Goal: Task Accomplishment & Management: Complete application form

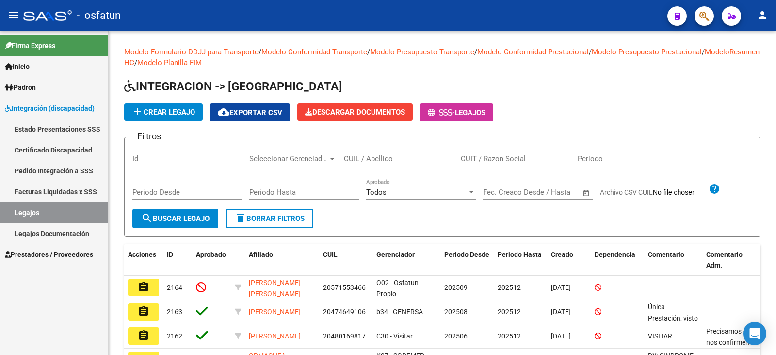
click at [30, 259] on span "Prestadores / Proveedores" at bounding box center [49, 254] width 88 height 11
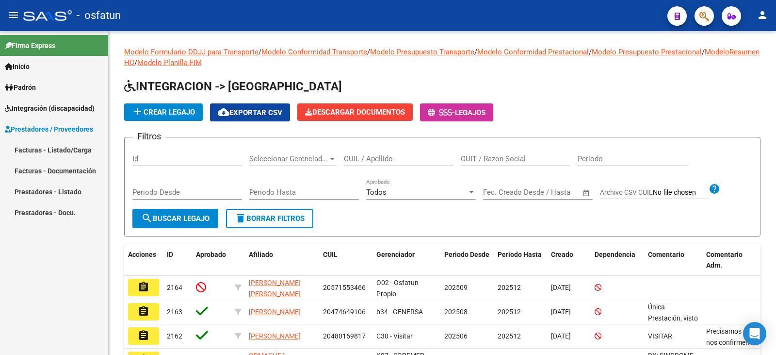
drag, startPoint x: 63, startPoint y: 148, endPoint x: 86, endPoint y: 143, distance: 23.9
click at [63, 149] on link "Facturas - Listado/Carga" at bounding box center [54, 149] width 108 height 21
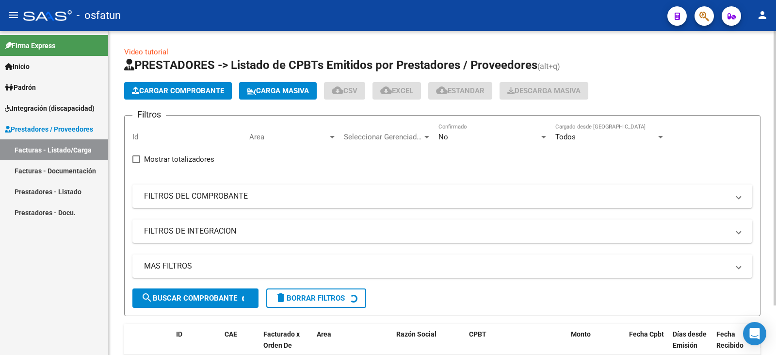
click at [192, 89] on span "Cargar Comprobante" at bounding box center [178, 90] width 92 height 9
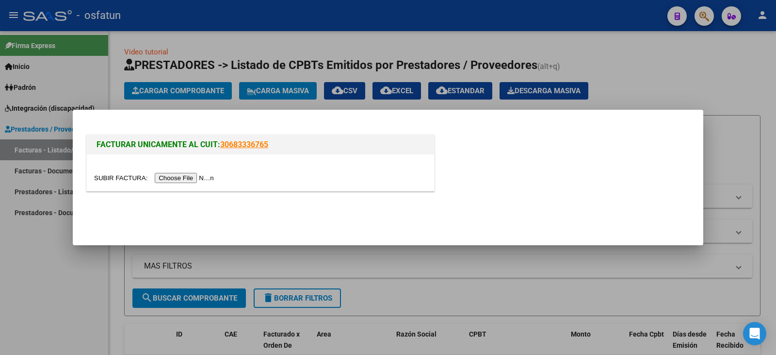
click at [206, 175] on input "file" at bounding box center [155, 178] width 123 height 10
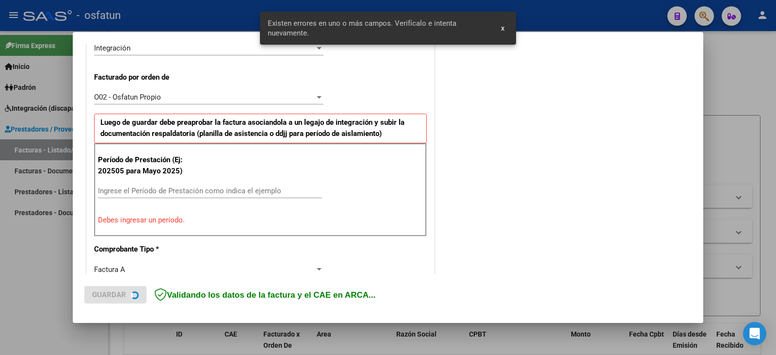
scroll to position [272, 0]
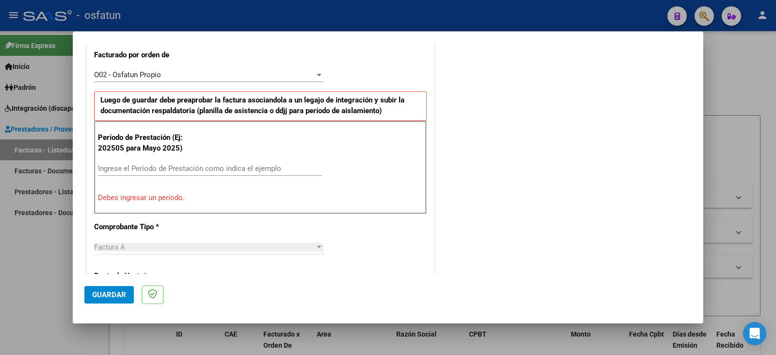
click at [168, 175] on div "Ingrese el Período de Prestación como indica el ejemplo" at bounding box center [210, 168] width 224 height 15
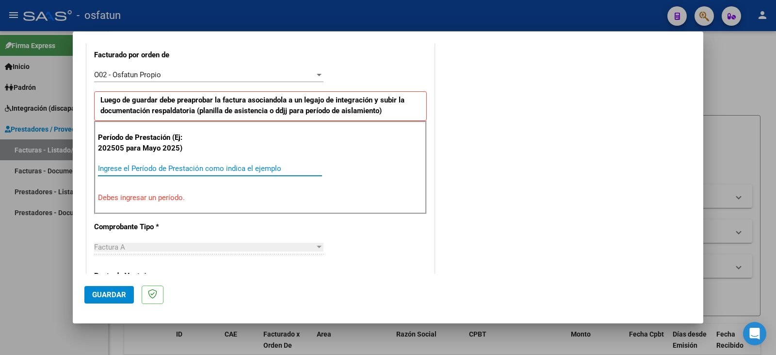
click at [173, 172] on input "Ingrese el Período de Prestación como indica el ejemplo" at bounding box center [210, 168] width 224 height 9
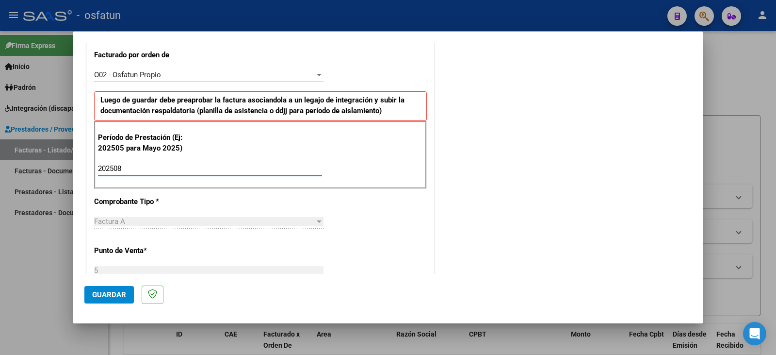
type input "202508"
click at [109, 287] on button "Guardar" at bounding box center [108, 294] width 49 height 17
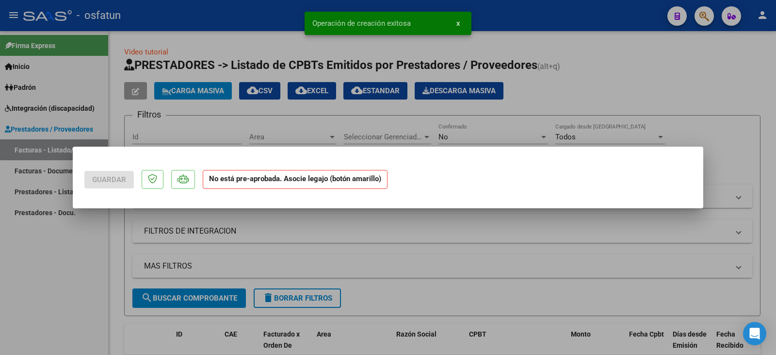
scroll to position [0, 0]
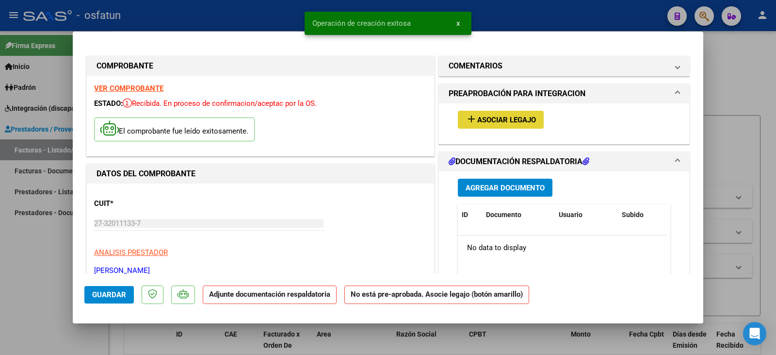
click at [492, 116] on span "Asociar Legajo" at bounding box center [506, 119] width 59 height 9
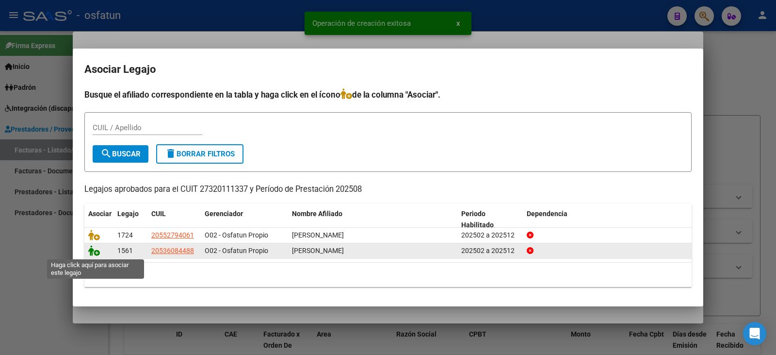
click at [91, 251] on icon at bounding box center [94, 250] width 12 height 11
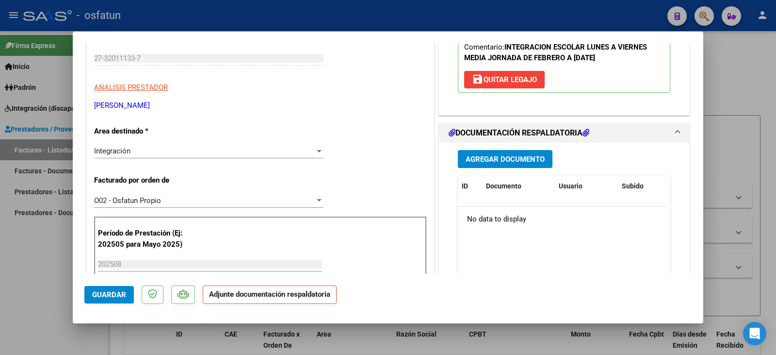
scroll to position [146, 0]
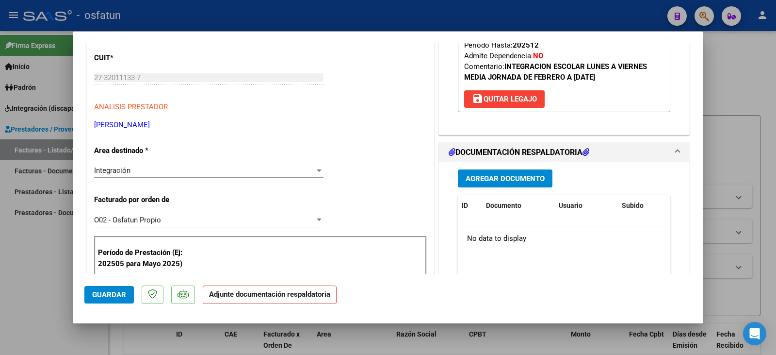
click at [503, 167] on div "Agregar Documento ID Documento Usuario Subido Acción No data to display 0 total…" at bounding box center [564, 259] width 227 height 194
click at [500, 180] on span "Agregar Documento" at bounding box center [505, 178] width 79 height 9
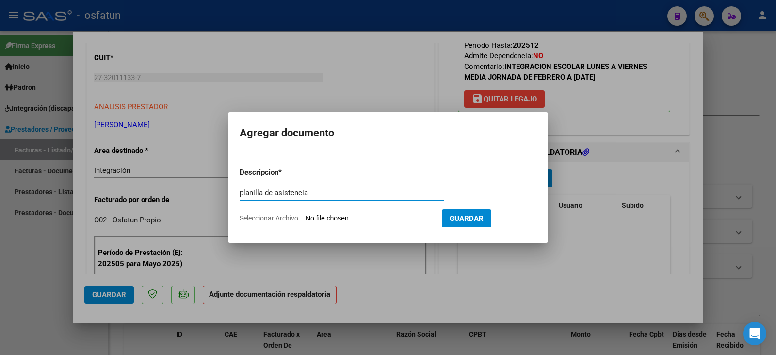
type input "planilla de asistencia"
click at [369, 217] on input "Seleccionar Archivo" at bounding box center [370, 218] width 129 height 9
type input "C:\fakepath\eim alessandri plan.pdf"
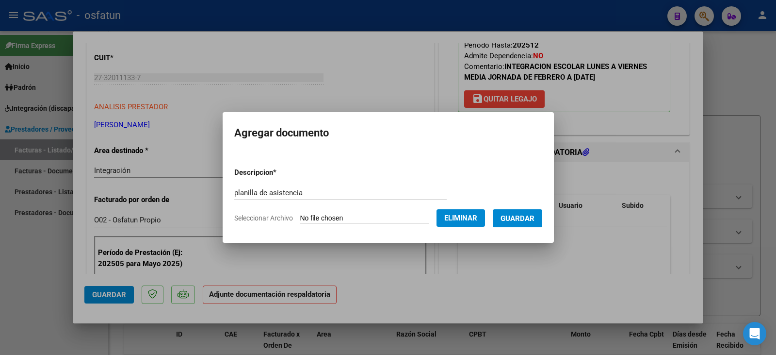
click at [535, 216] on span "Guardar" at bounding box center [518, 218] width 34 height 9
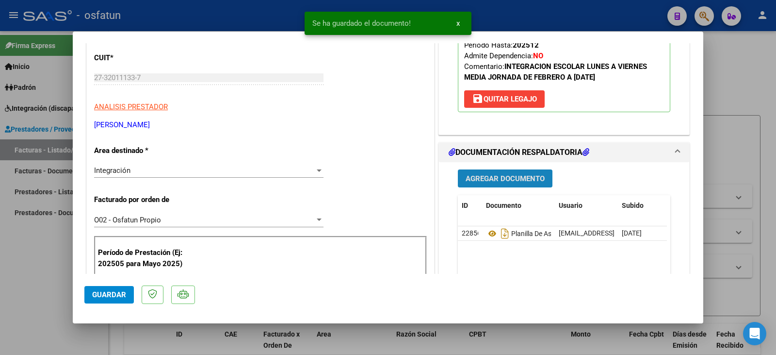
click at [501, 176] on span "Agregar Documento" at bounding box center [505, 178] width 79 height 9
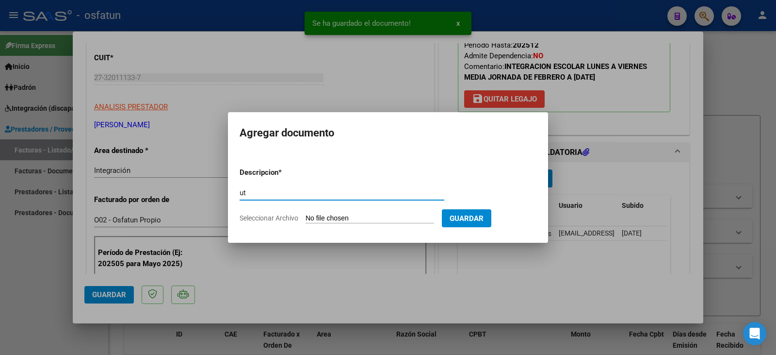
type input "u"
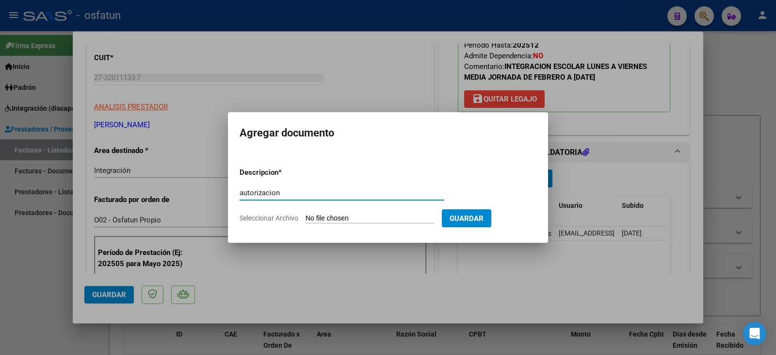
type input "autorizacion"
click at [366, 216] on input "Seleccionar Archivo" at bounding box center [370, 218] width 129 height 9
type input "C:\fakepath\Alessandri - eim - ie.pdf"
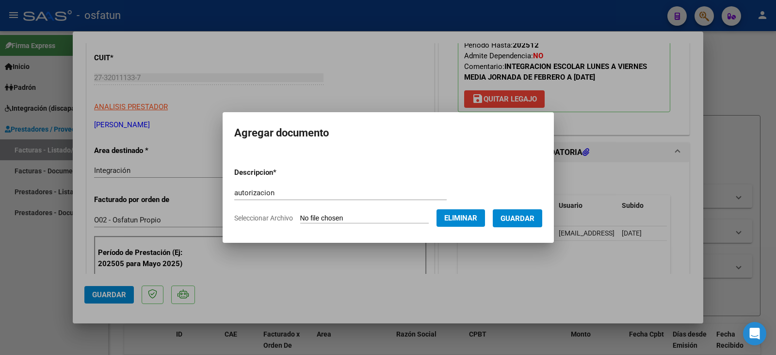
click at [530, 218] on span "Guardar" at bounding box center [518, 218] width 34 height 9
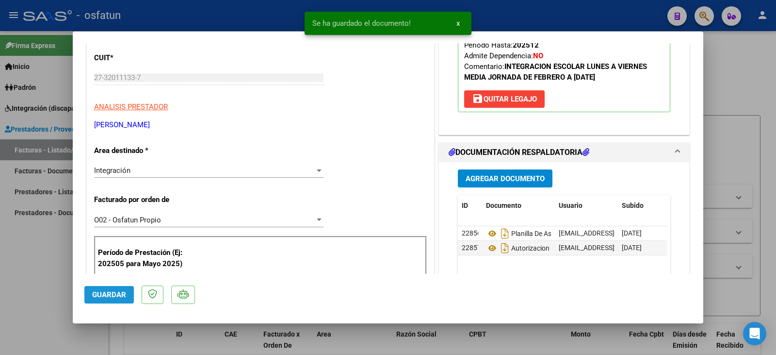
drag, startPoint x: 99, startPoint y: 289, endPoint x: 48, endPoint y: 286, distance: 51.5
click at [97, 289] on button "Guardar" at bounding box center [108, 294] width 49 height 17
click at [43, 286] on div at bounding box center [388, 177] width 776 height 355
type input "$ 0,00"
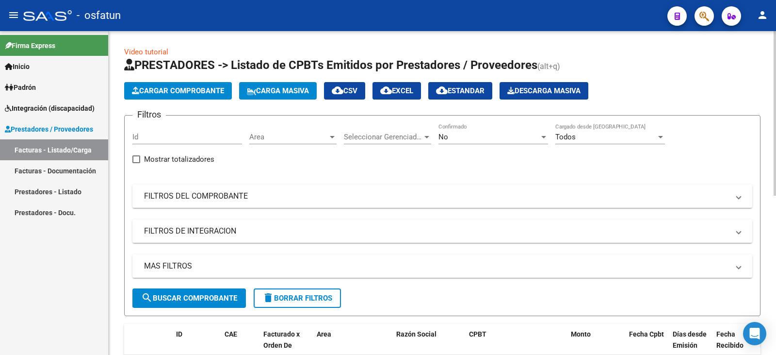
click at [163, 96] on button "Cargar Comprobante" at bounding box center [178, 90] width 108 height 17
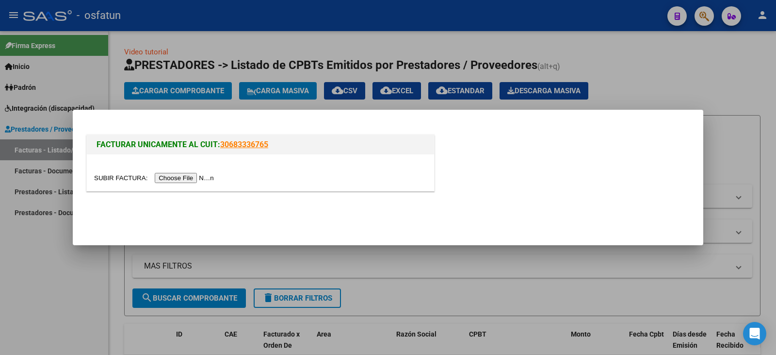
click at [179, 175] on input "file" at bounding box center [155, 178] width 123 height 10
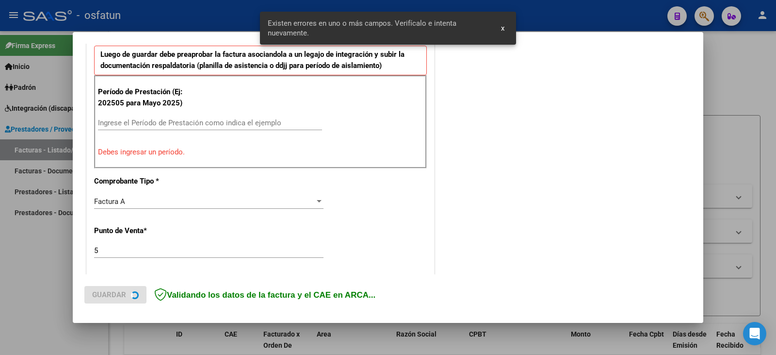
scroll to position [320, 0]
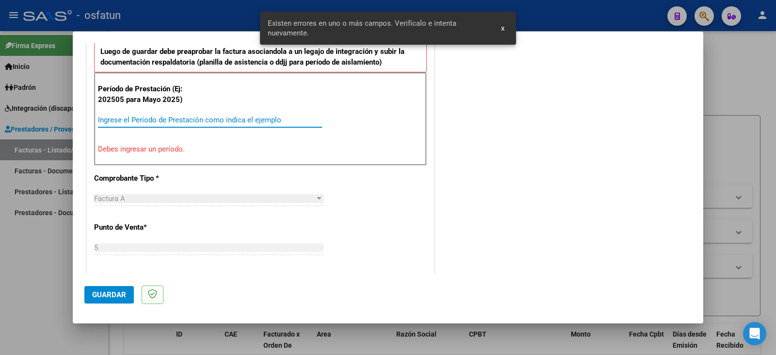
drag, startPoint x: 129, startPoint y: 119, endPoint x: 168, endPoint y: 131, distance: 40.5
click at [130, 120] on input "Ingrese el Período de Prestación como indica el ejemplo" at bounding box center [210, 119] width 224 height 9
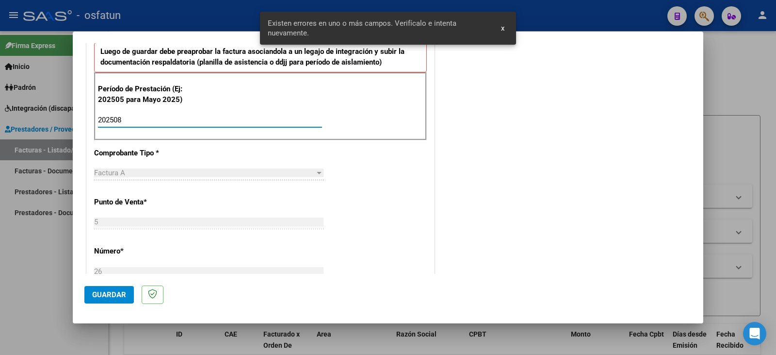
type input "202508"
click at [110, 297] on span "Guardar" at bounding box center [109, 294] width 34 height 9
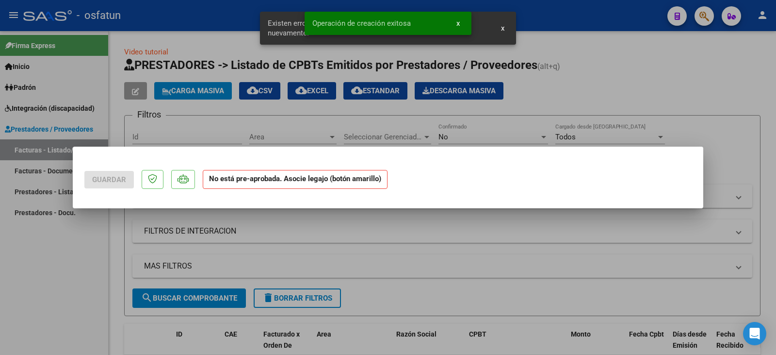
scroll to position [0, 0]
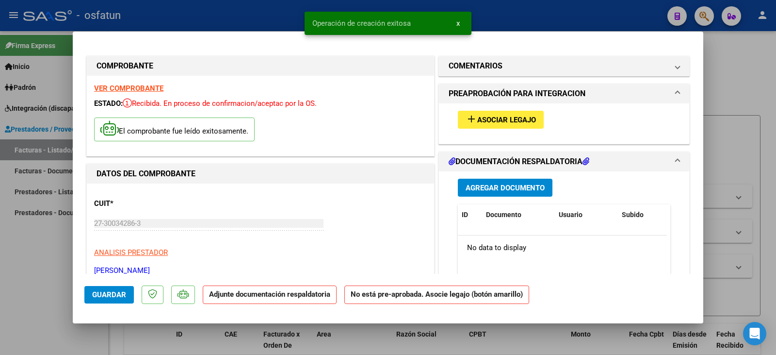
click at [481, 119] on span "Asociar Legajo" at bounding box center [506, 119] width 59 height 9
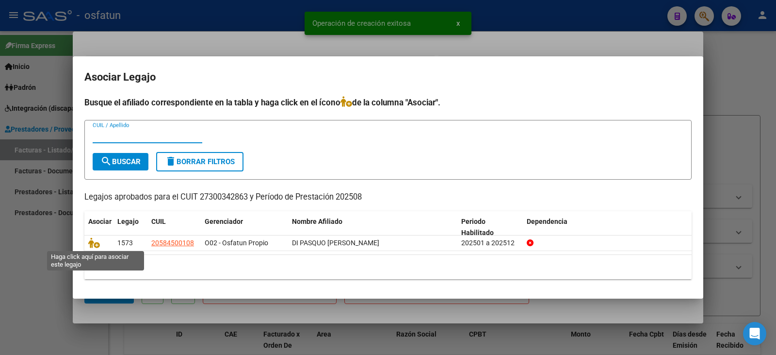
drag, startPoint x: 98, startPoint y: 246, endPoint x: 170, endPoint y: 259, distance: 73.5
click at [98, 245] on icon at bounding box center [94, 242] width 12 height 11
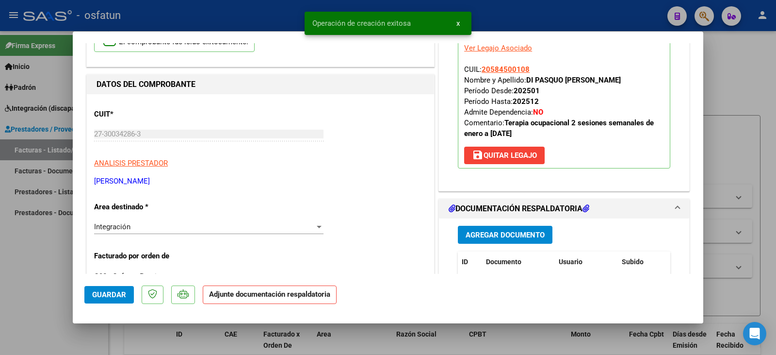
scroll to position [97, 0]
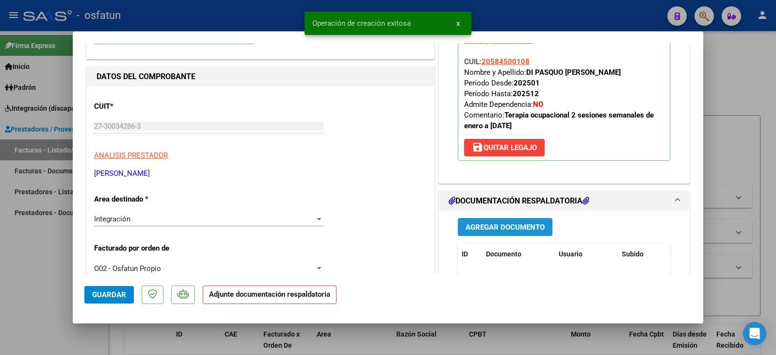
click at [514, 226] on span "Agregar Documento" at bounding box center [505, 227] width 79 height 9
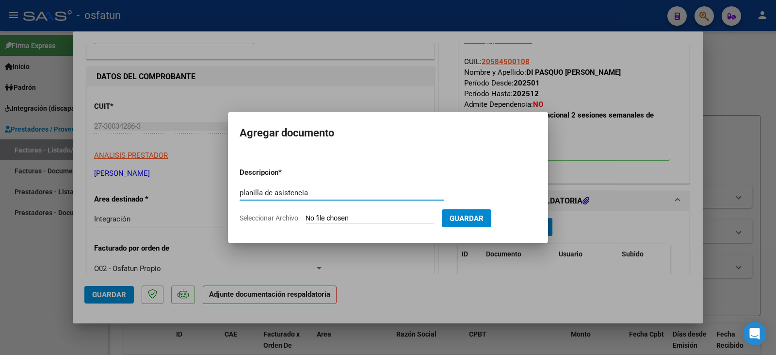
type input "planilla de asistencia"
click at [390, 217] on input "Seleccionar Archivo" at bounding box center [370, 218] width 129 height 9
type input "C:\fakepath\[PERSON_NAME] plan.pdf"
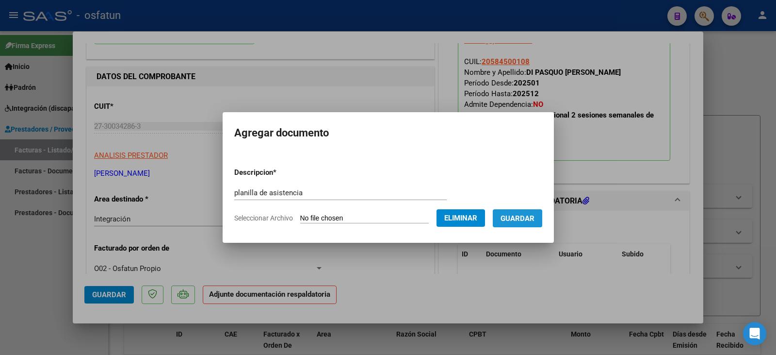
click at [535, 218] on span "Guardar" at bounding box center [518, 218] width 34 height 9
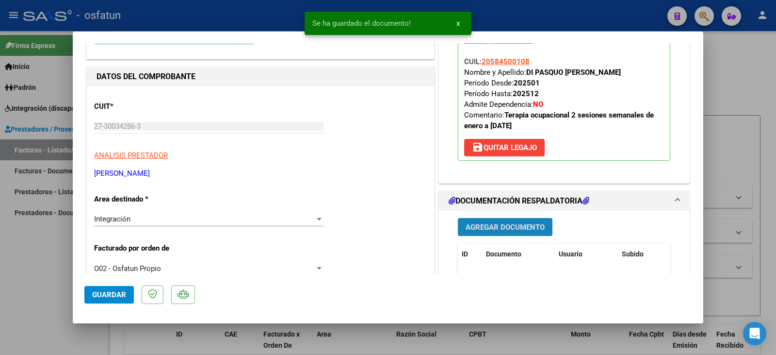
click at [489, 226] on span "Agregar Documento" at bounding box center [505, 227] width 79 height 9
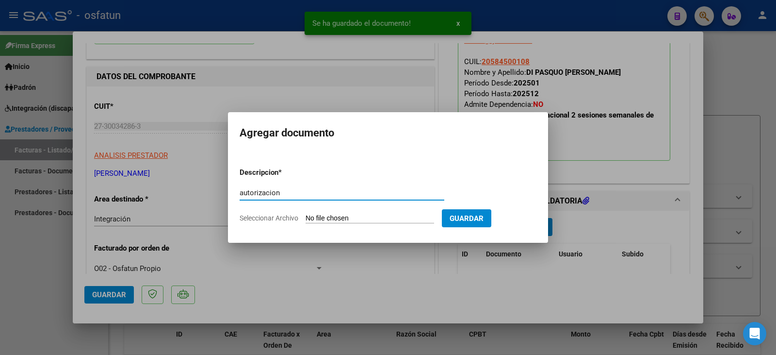
type input "autorizacion"
click at [328, 212] on form "Descripcion * autorizacion Escriba aquí una descripcion Seleccionar Archivo Gua…" at bounding box center [388, 195] width 297 height 71
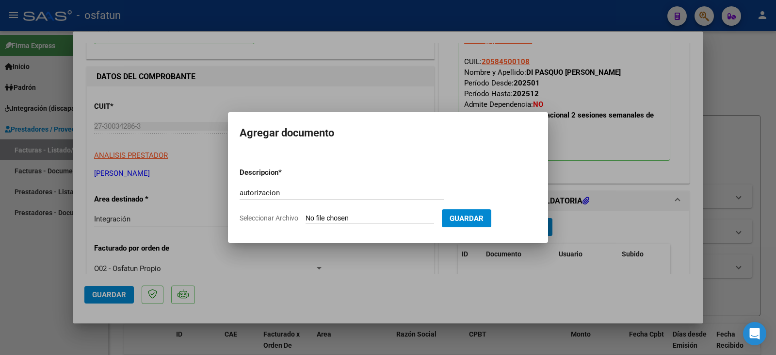
click at [334, 220] on input "Seleccionar Archivo" at bounding box center [370, 218] width 129 height 9
type input "C:\fakepath\Di Pasquo - [PERSON_NAME] - to.pdf"
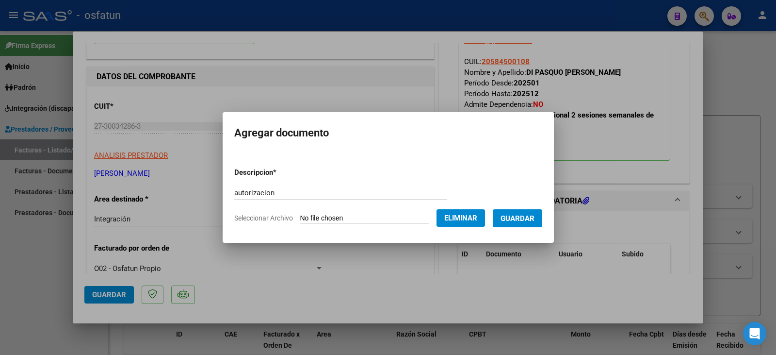
click at [533, 221] on span "Guardar" at bounding box center [518, 218] width 34 height 9
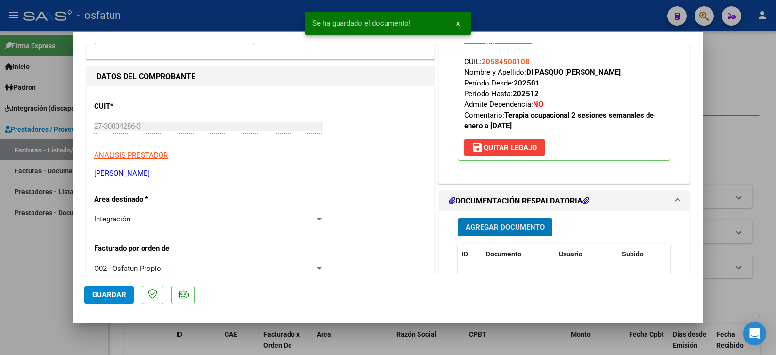
click at [108, 300] on button "Guardar" at bounding box center [108, 294] width 49 height 17
click at [49, 274] on div at bounding box center [388, 177] width 776 height 355
type input "$ 0,00"
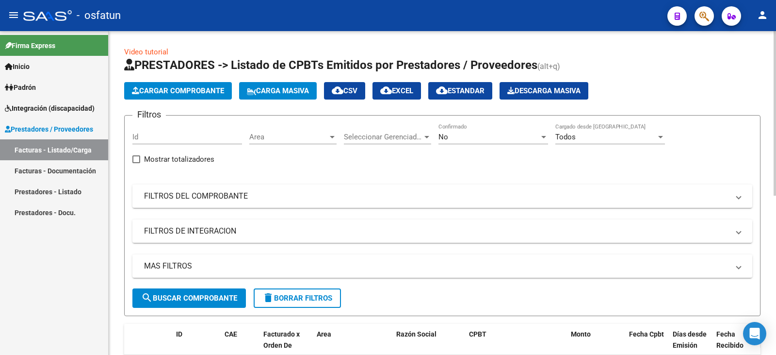
click at [160, 90] on span "Cargar Comprobante" at bounding box center [178, 90] width 92 height 9
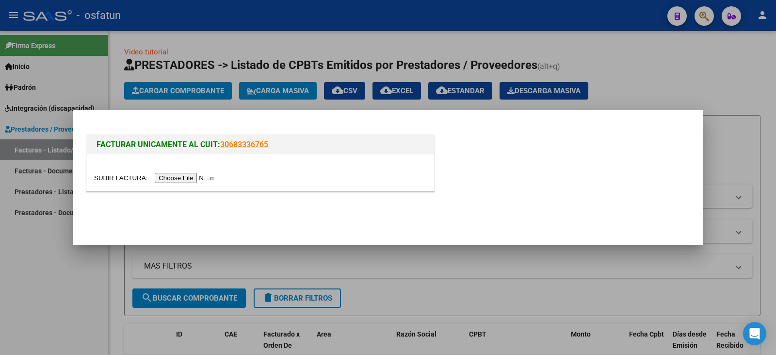
click at [181, 180] on input "file" at bounding box center [155, 178] width 123 height 10
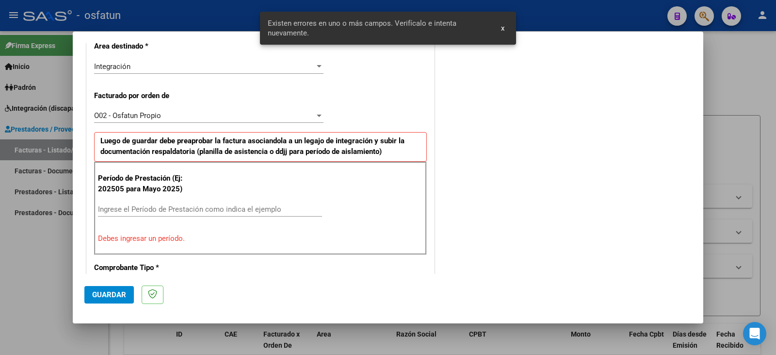
scroll to position [248, 0]
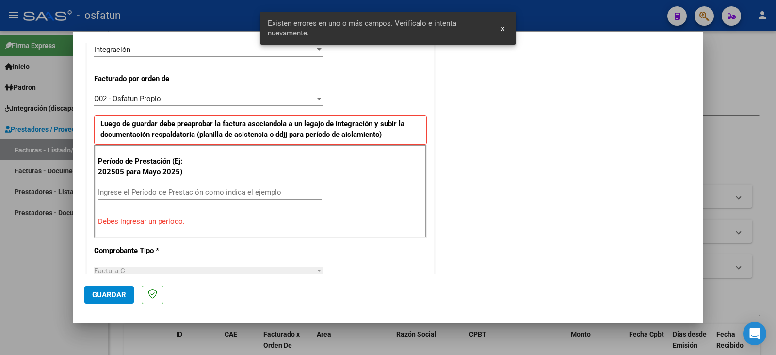
click at [139, 194] on input "Ingrese el Período de Prestación como indica el ejemplo" at bounding box center [210, 192] width 224 height 9
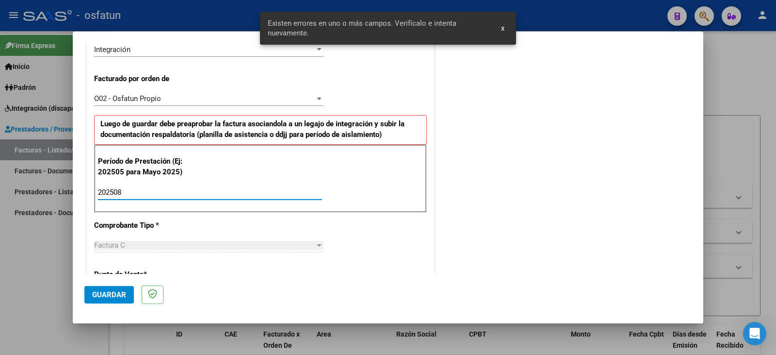
type input "202508"
click at [108, 296] on span "Guardar" at bounding box center [109, 294] width 34 height 9
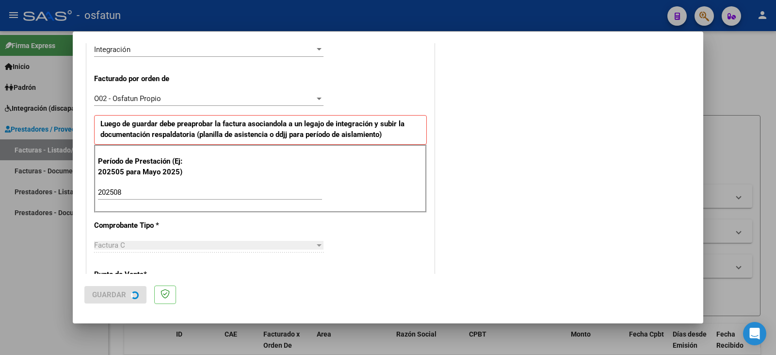
scroll to position [0, 0]
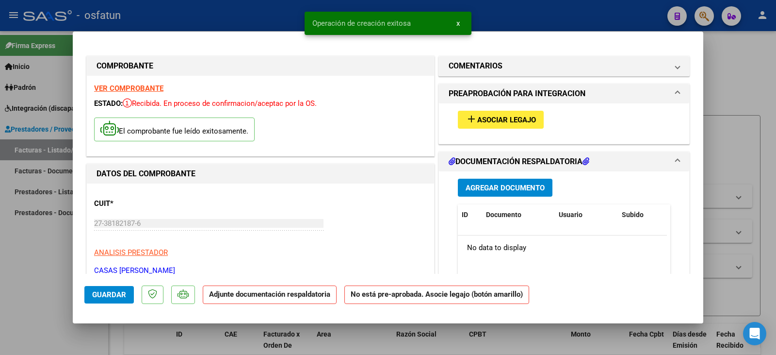
click at [490, 118] on span "Asociar Legajo" at bounding box center [506, 119] width 59 height 9
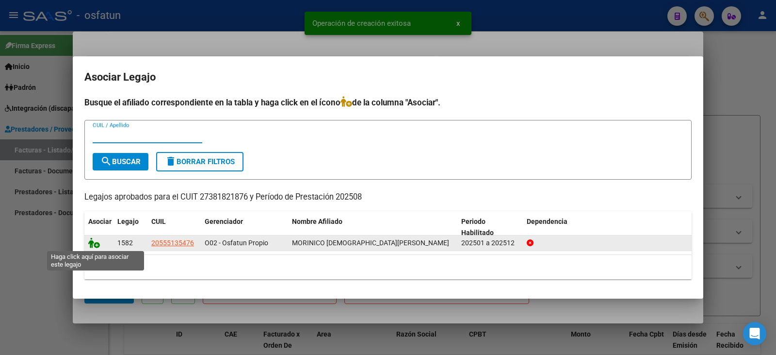
click at [93, 244] on icon at bounding box center [94, 242] width 12 height 11
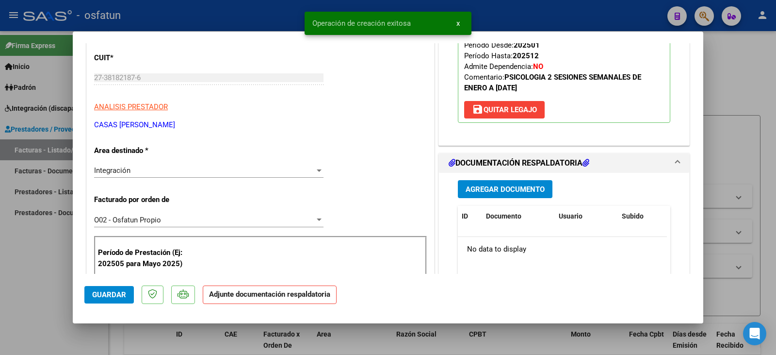
scroll to position [194, 0]
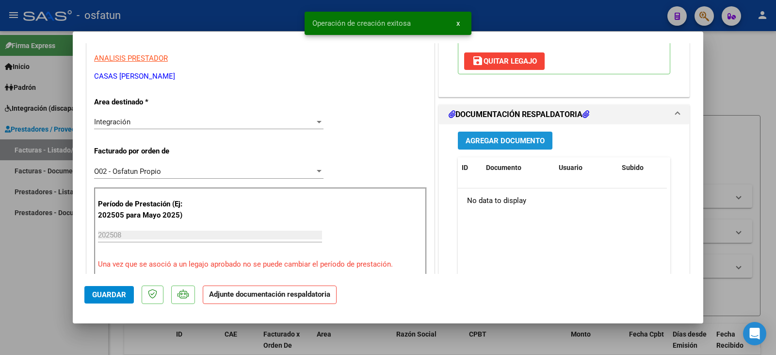
click at [491, 143] on span "Agregar Documento" at bounding box center [505, 140] width 79 height 9
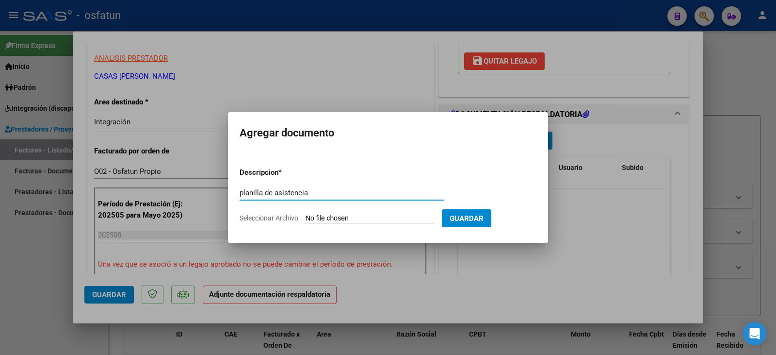
type input "planilla de asistencia"
click at [352, 218] on input "Seleccionar Archivo" at bounding box center [370, 218] width 129 height 9
type input "C:\fakepath\casas plan.pdf"
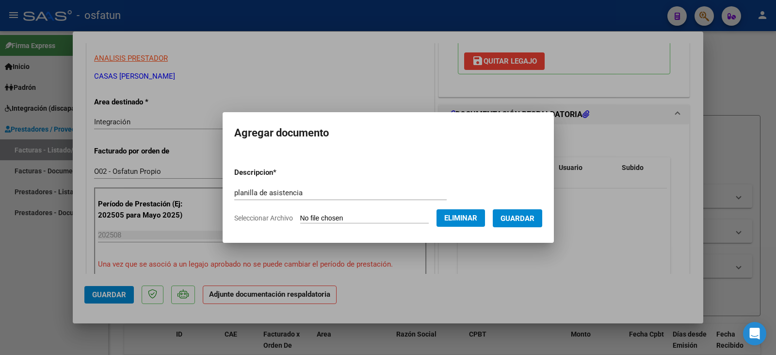
click at [532, 219] on span "Guardar" at bounding box center [518, 218] width 34 height 9
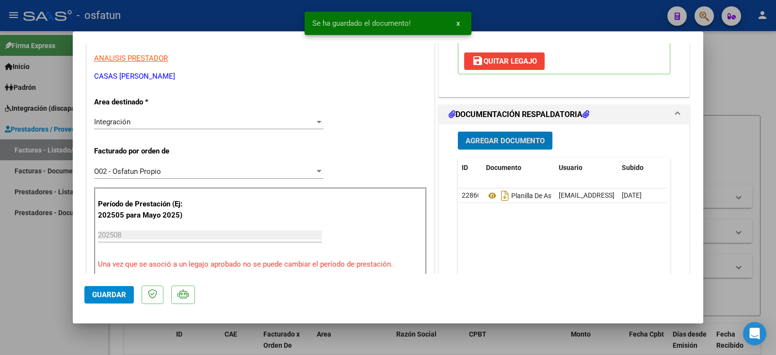
click at [509, 143] on span "Agregar Documento" at bounding box center [505, 140] width 79 height 9
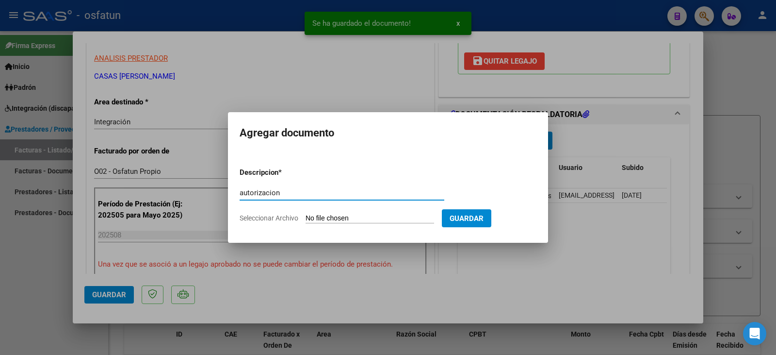
type input "autorizacion"
click at [371, 218] on input "Seleccionar Archivo" at bounding box center [370, 218] width 129 height 9
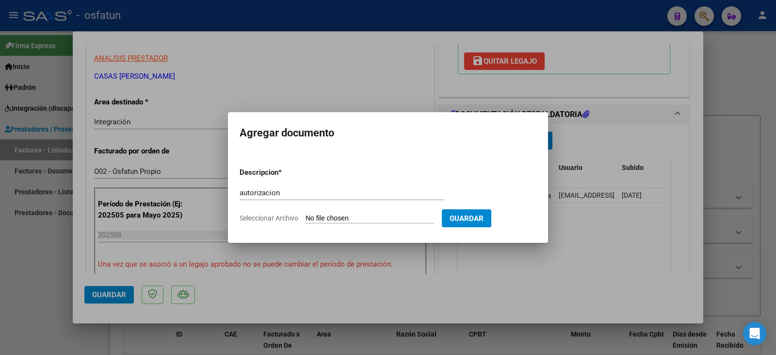
type input "C:\fakepath\Morinico - Casas - psico.pdf"
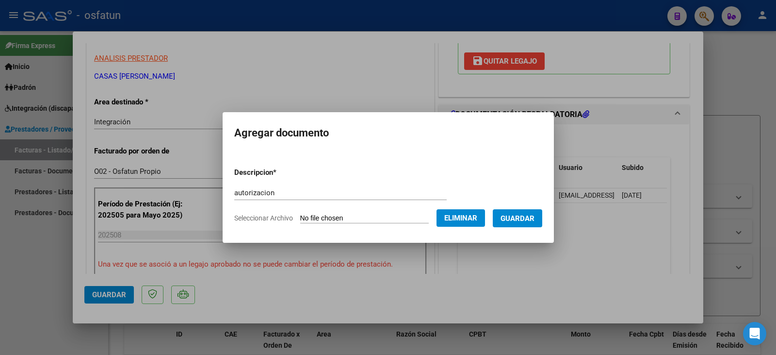
drag, startPoint x: 537, startPoint y: 217, endPoint x: 543, endPoint y: 216, distance: 6.4
click at [535, 216] on span "Guardar" at bounding box center [518, 218] width 34 height 9
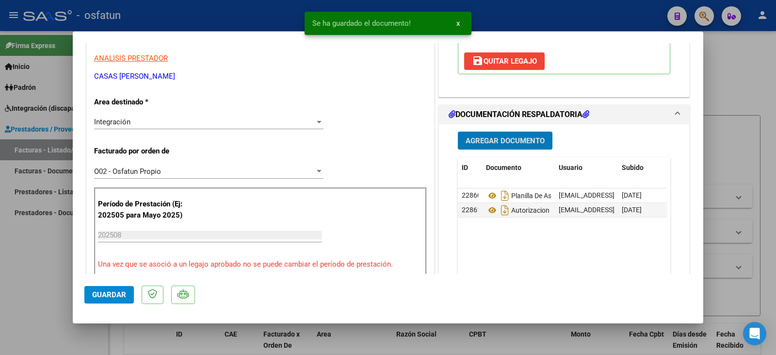
click at [104, 299] on button "Guardar" at bounding box center [108, 294] width 49 height 17
click at [41, 296] on div at bounding box center [388, 177] width 776 height 355
type input "$ 0,00"
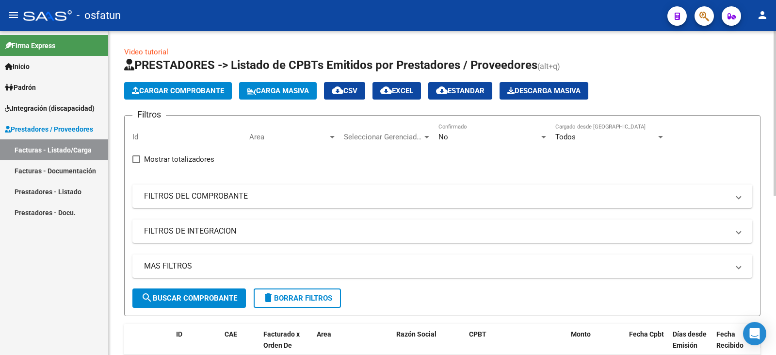
click at [210, 90] on span "Cargar Comprobante" at bounding box center [178, 90] width 92 height 9
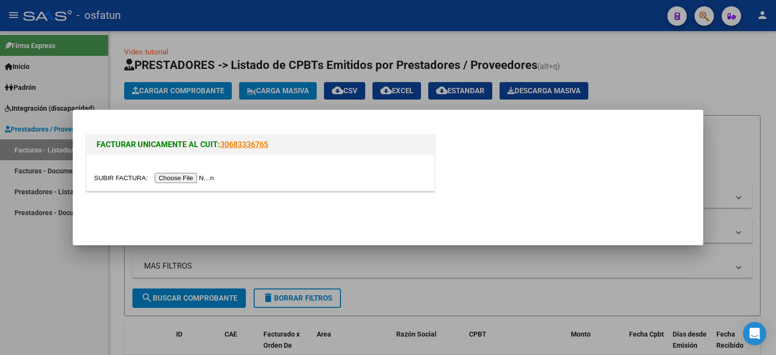
click at [200, 175] on input "file" at bounding box center [155, 178] width 123 height 10
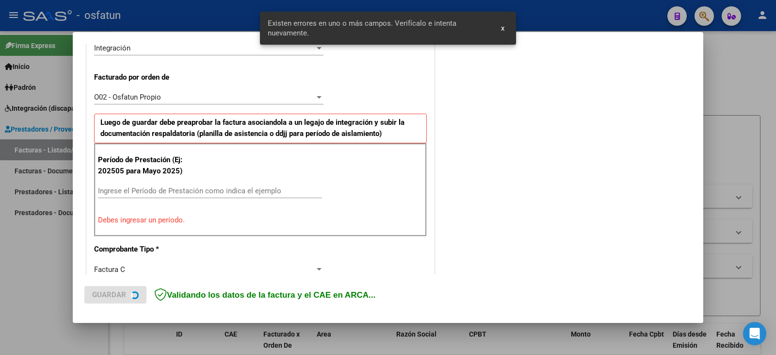
scroll to position [272, 0]
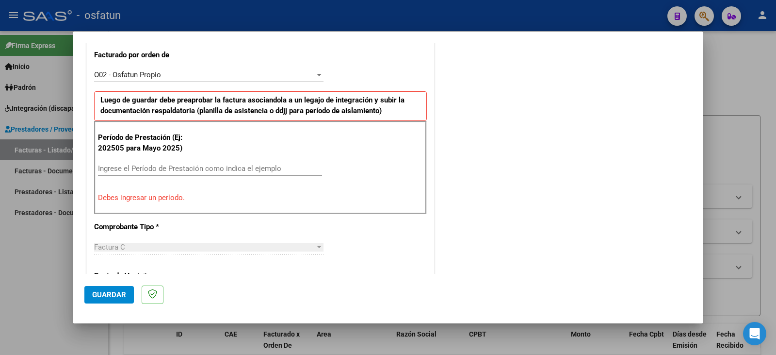
click at [227, 171] on input "Ingrese el Período de Prestación como indica el ejemplo" at bounding box center [210, 168] width 224 height 9
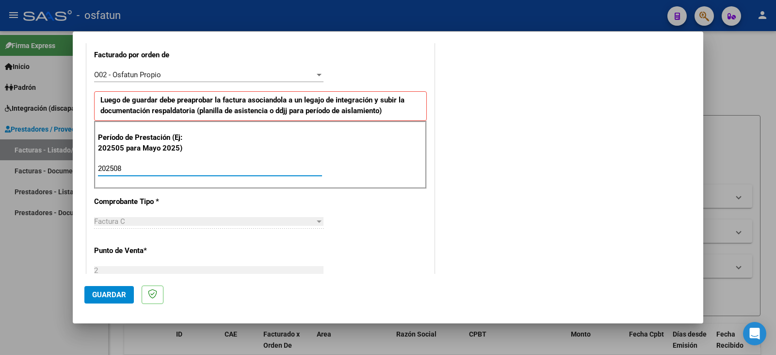
type input "202508"
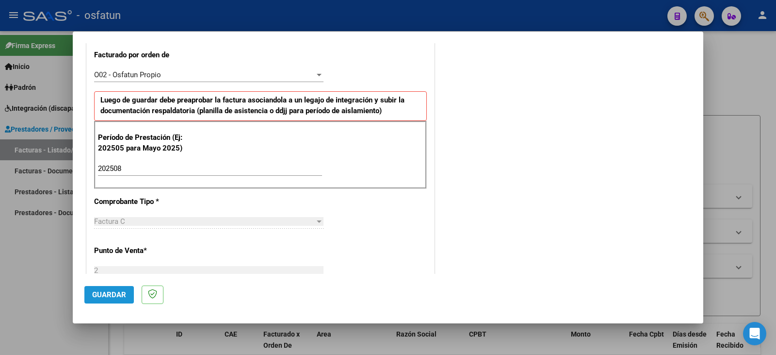
click at [109, 297] on span "Guardar" at bounding box center [109, 294] width 34 height 9
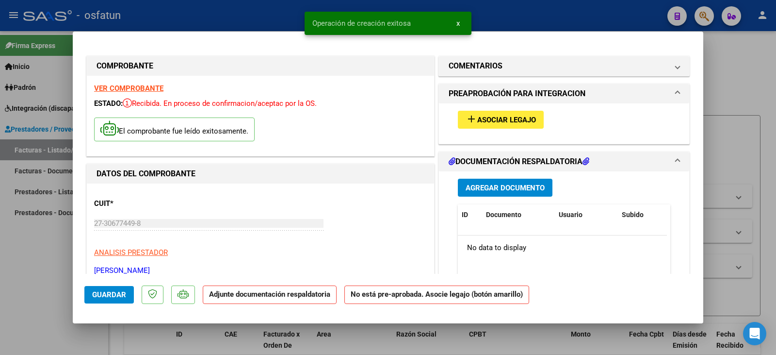
click at [512, 120] on span "Asociar Legajo" at bounding box center [506, 119] width 59 height 9
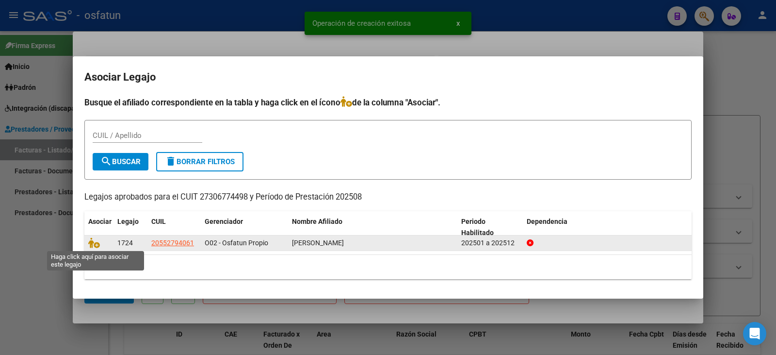
drag, startPoint x: 94, startPoint y: 246, endPoint x: 149, endPoint y: 249, distance: 55.4
click at [93, 246] on icon at bounding box center [94, 242] width 12 height 11
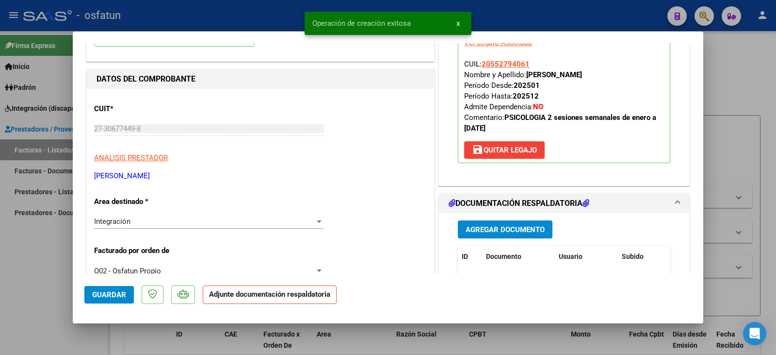
scroll to position [146, 0]
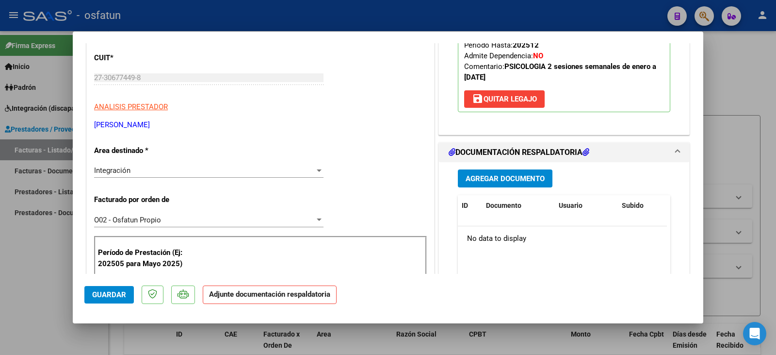
click at [493, 174] on span "Agregar Documento" at bounding box center [505, 178] width 79 height 9
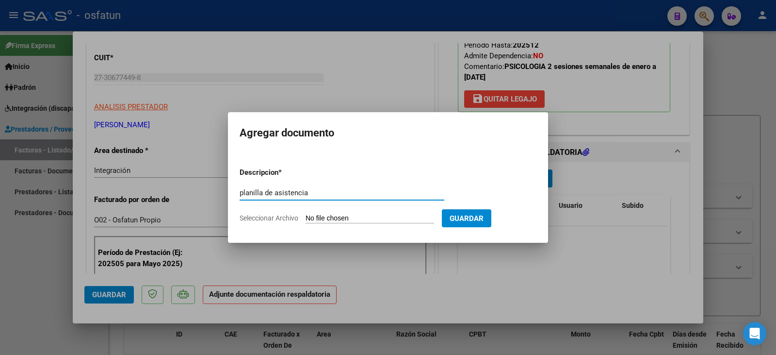
type input "planilla de asistencia"
click at [368, 212] on form "Descripcion * planilla de asistencia Escriba aquí una descripcion Seleccionar A…" at bounding box center [388, 195] width 297 height 71
click at [367, 216] on input "Seleccionar Archivo" at bounding box center [370, 218] width 129 height 9
type input "C:\fakepath\arbizu plan.pdf"
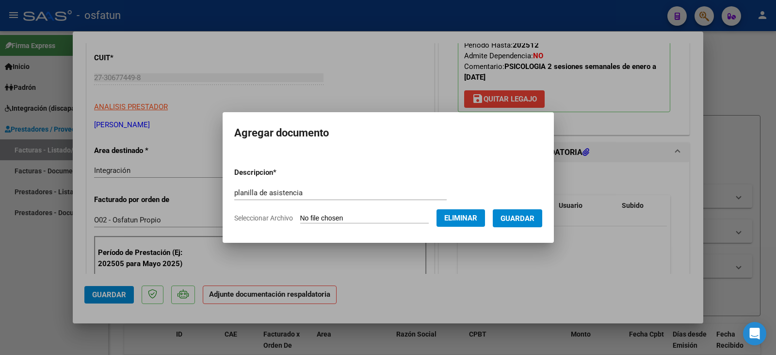
click at [534, 212] on button "Guardar" at bounding box center [517, 218] width 49 height 18
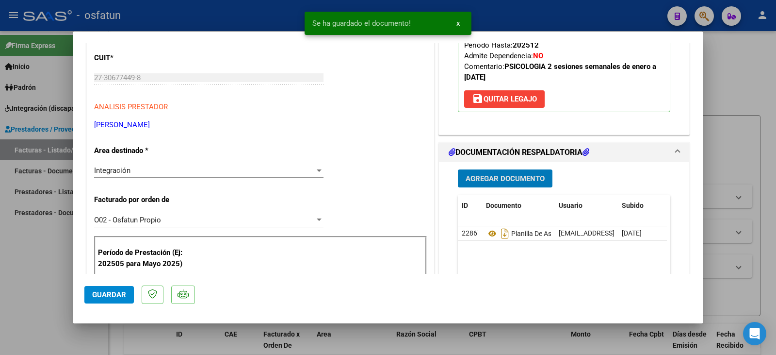
click at [507, 175] on span "Agregar Documento" at bounding box center [505, 178] width 79 height 9
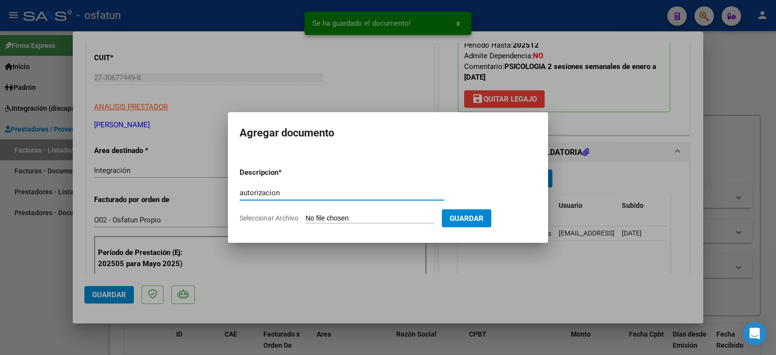
type input "autorizacion"
click at [355, 217] on input "Seleccionar Archivo" at bounding box center [370, 218] width 129 height 9
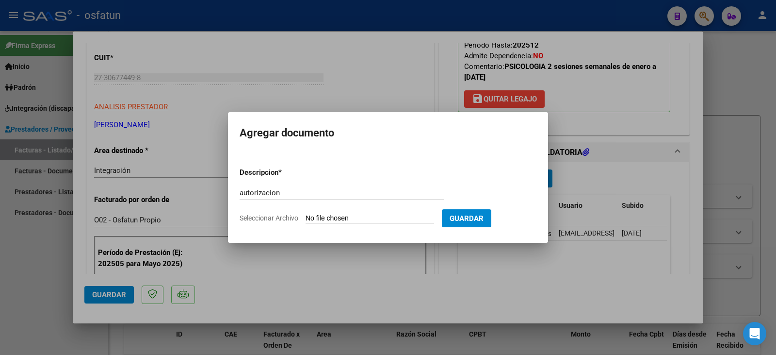
type input "C:\fakepath\Guzman - Arbizu - psico.pdf"
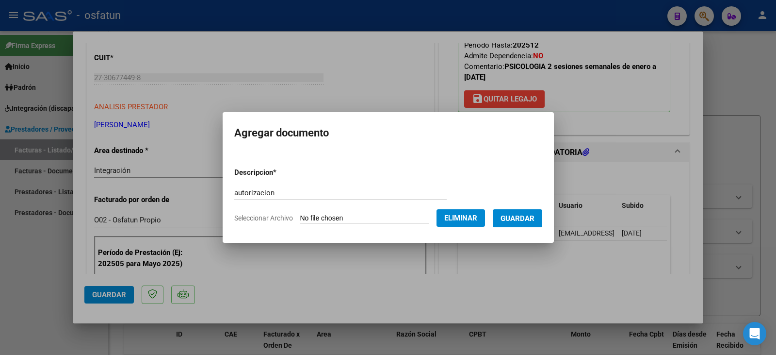
click at [533, 219] on span "Guardar" at bounding box center [518, 218] width 34 height 9
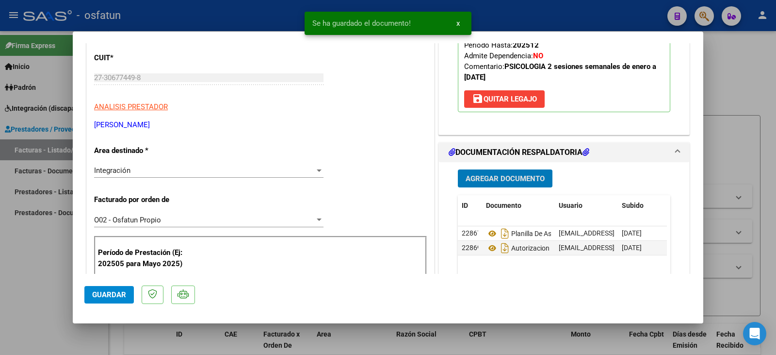
click at [96, 300] on button "Guardar" at bounding box center [108, 294] width 49 height 17
click at [32, 290] on div at bounding box center [388, 177] width 776 height 355
type input "$ 0,00"
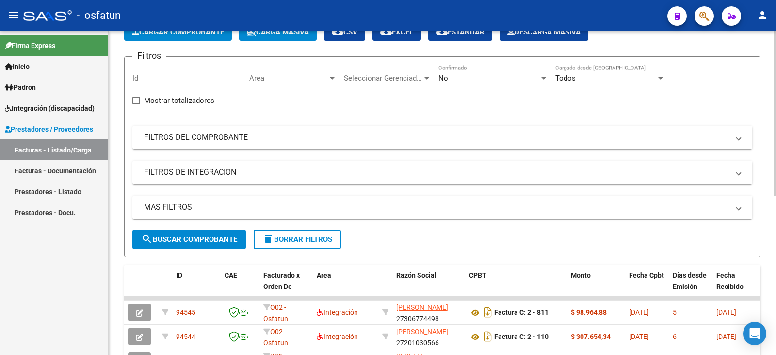
scroll to position [0, 0]
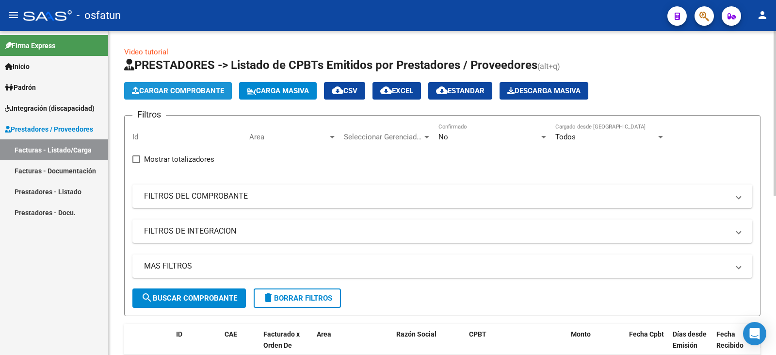
click at [204, 84] on button "Cargar Comprobante" at bounding box center [178, 90] width 108 height 17
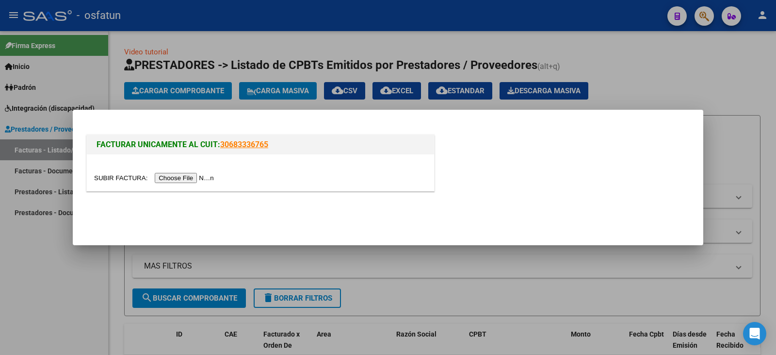
click at [192, 178] on input "file" at bounding box center [155, 178] width 123 height 10
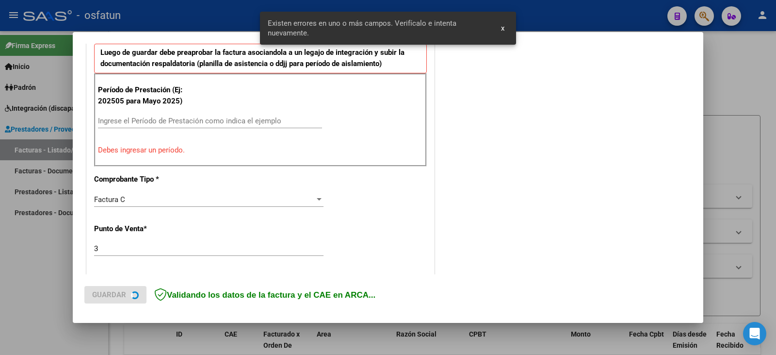
scroll to position [320, 0]
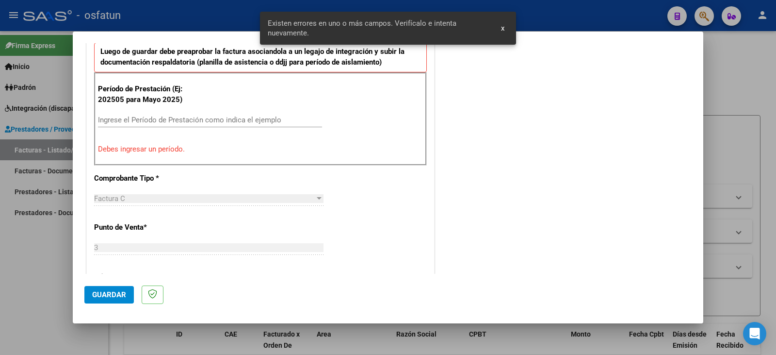
click at [139, 114] on div "Ingrese el Período de Prestación como indica el ejemplo" at bounding box center [210, 120] width 224 height 15
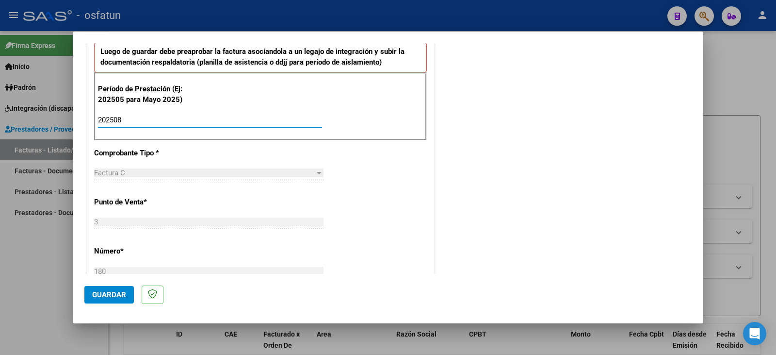
type input "202508"
click at [118, 295] on span "Guardar" at bounding box center [109, 294] width 34 height 9
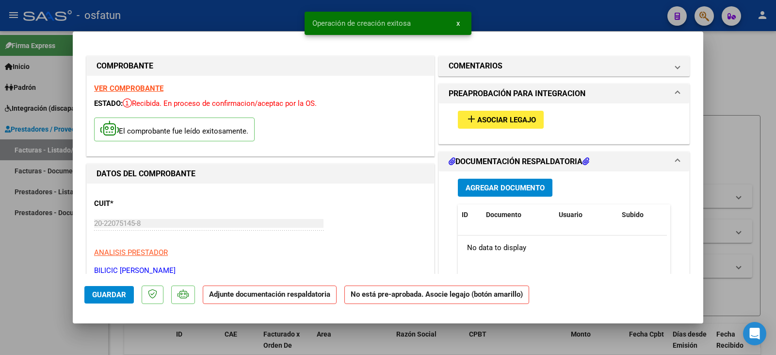
click at [486, 116] on span "Asociar Legajo" at bounding box center [506, 119] width 59 height 9
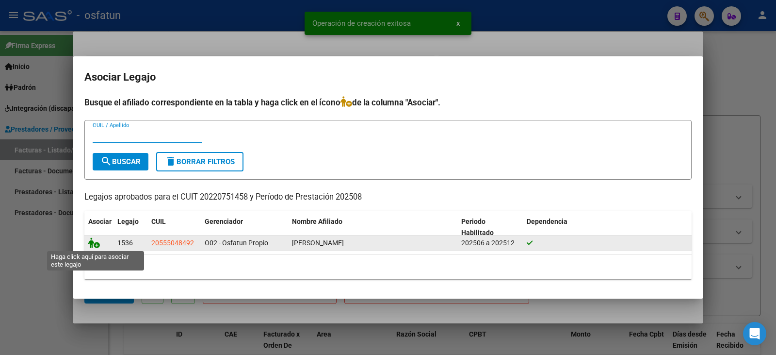
click at [93, 243] on icon at bounding box center [94, 242] width 12 height 11
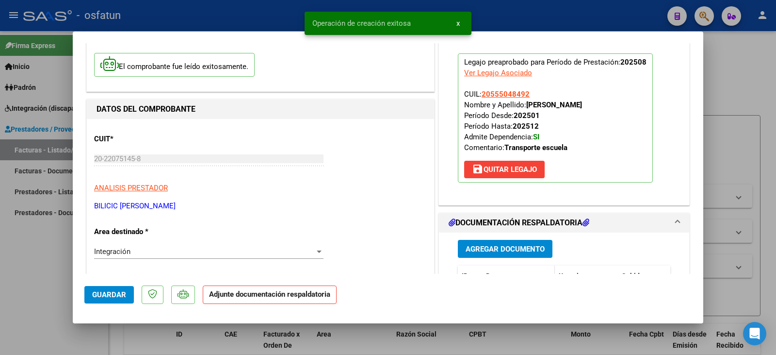
scroll to position [146, 0]
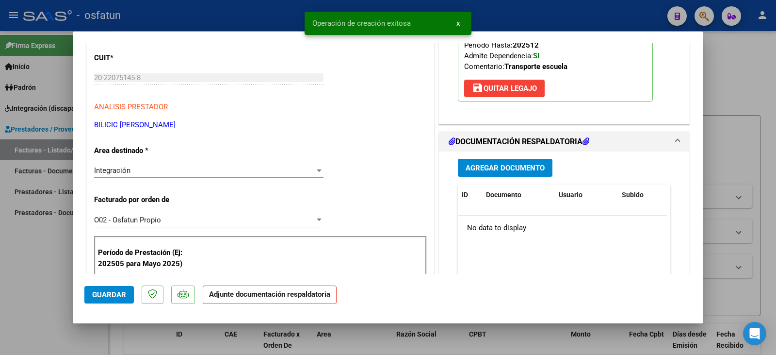
click at [487, 172] on span "Agregar Documento" at bounding box center [505, 167] width 79 height 9
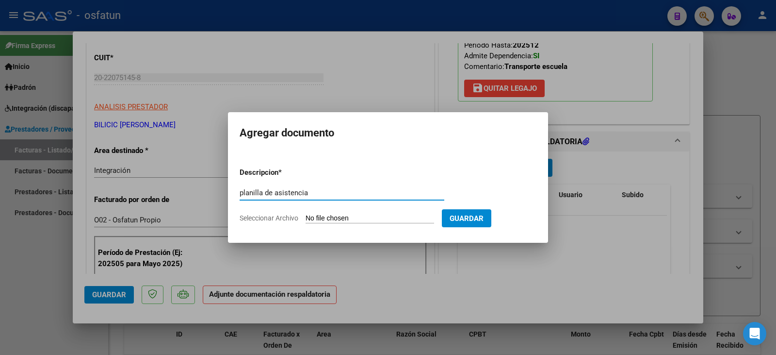
type input "planilla de asistencia"
click at [371, 218] on input "Seleccionar Archivo" at bounding box center [370, 218] width 129 height 9
type input "C:\fakepath\bilicic plan.pdf"
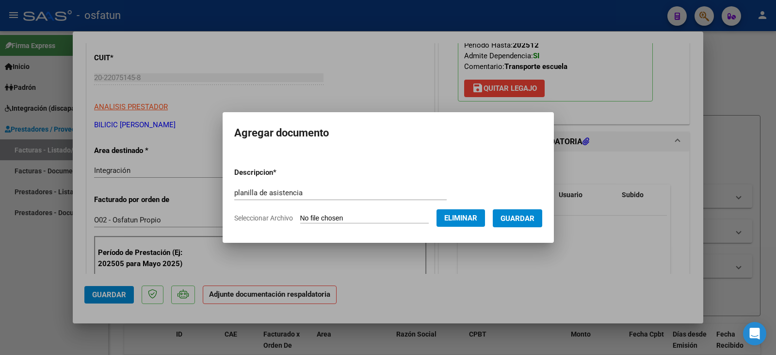
click at [535, 219] on span "Guardar" at bounding box center [518, 218] width 34 height 9
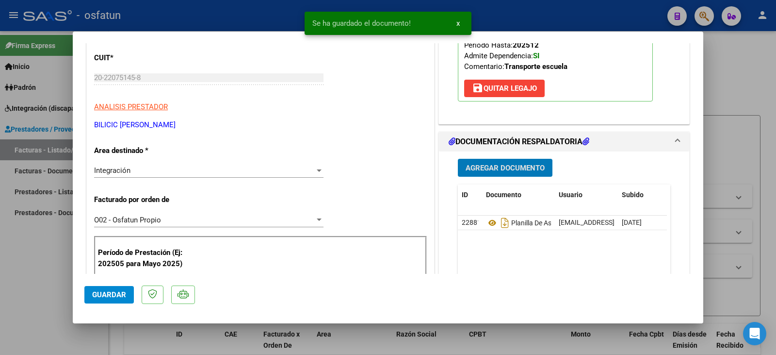
click at [510, 172] on span "Agregar Documento" at bounding box center [505, 167] width 79 height 9
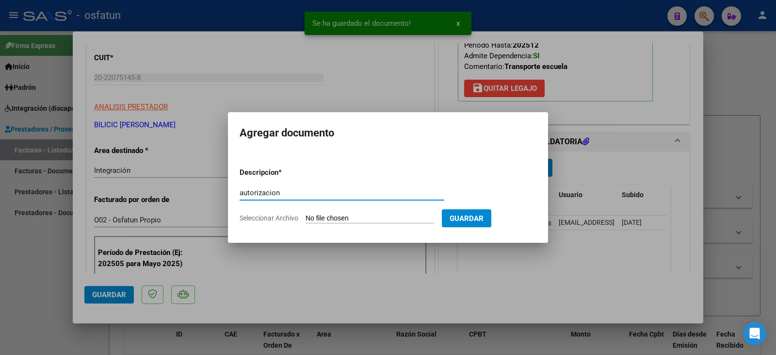
type input "autorizacion"
click at [376, 219] on input "Seleccionar Archivo" at bounding box center [370, 218] width 129 height 9
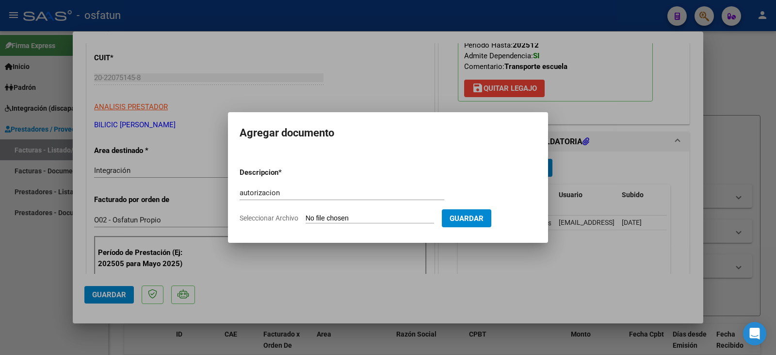
type input "C:\fakepath\Nanthaveth - Bilicic - traslado.pdf"
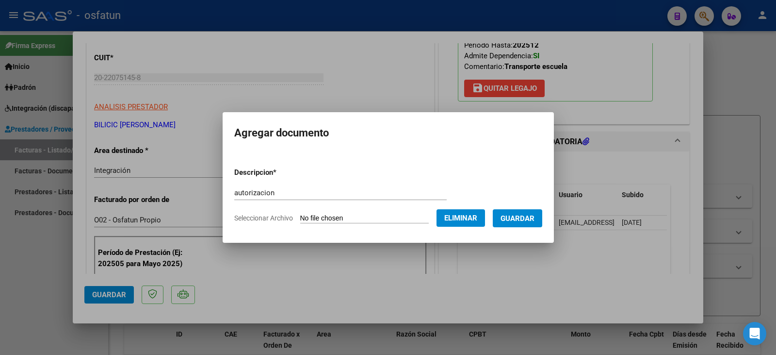
drag, startPoint x: 530, startPoint y: 217, endPoint x: 518, endPoint y: 215, distance: 12.2
click at [529, 217] on span "Guardar" at bounding box center [518, 218] width 34 height 9
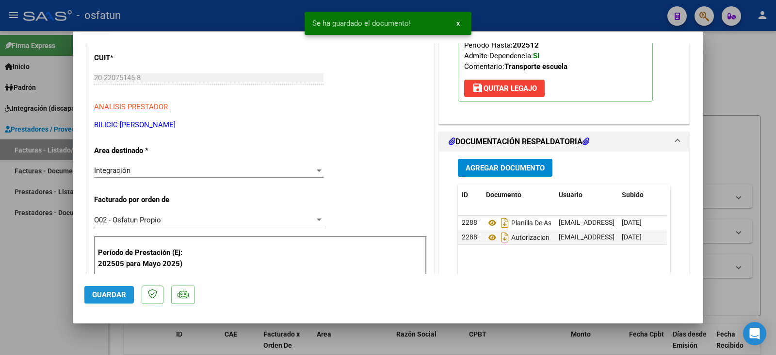
click at [111, 299] on span "Guardar" at bounding box center [109, 294] width 34 height 9
click at [30, 267] on div at bounding box center [388, 177] width 776 height 355
type input "$ 0,00"
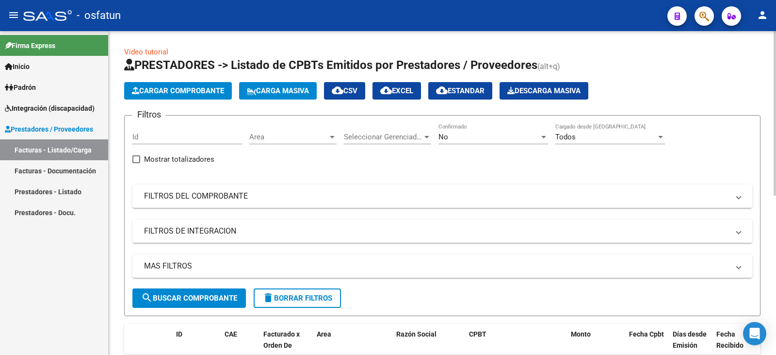
click at [186, 92] on span "Cargar Comprobante" at bounding box center [178, 90] width 92 height 9
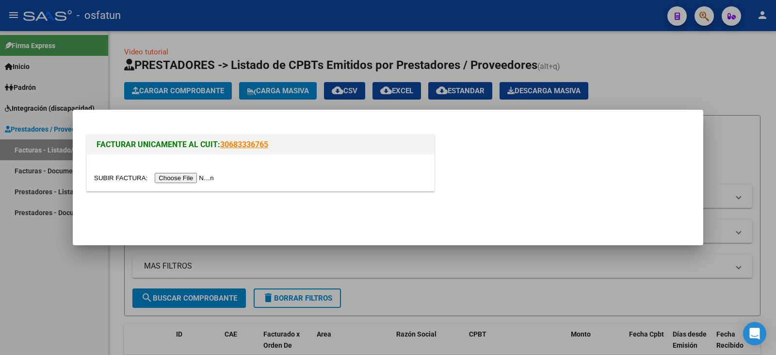
click at [217, 179] on input "file" at bounding box center [155, 178] width 123 height 10
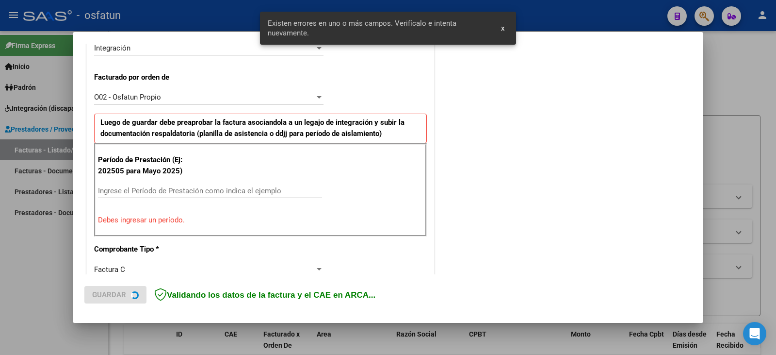
scroll to position [272, 0]
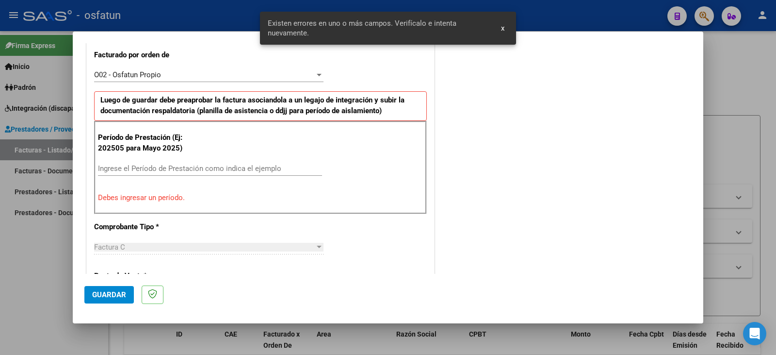
click at [189, 167] on input "Ingrese el Período de Prestación como indica el ejemplo" at bounding box center [210, 168] width 224 height 9
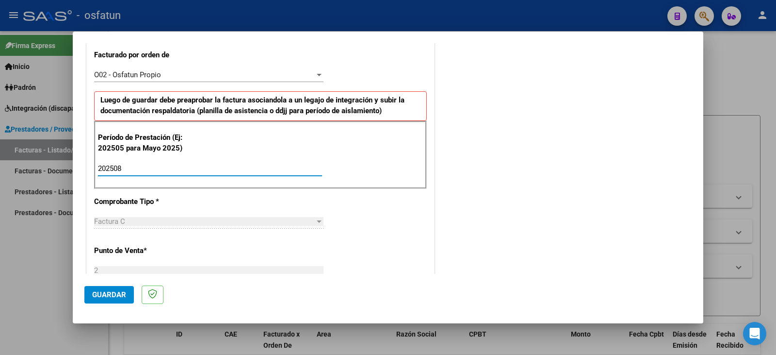
type input "202508"
click at [111, 292] on span "Guardar" at bounding box center [109, 294] width 34 height 9
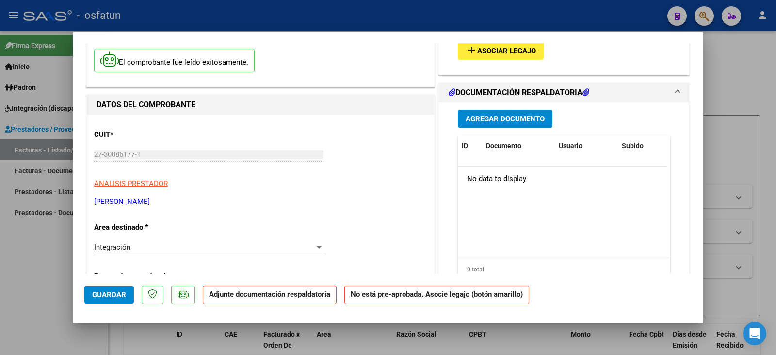
scroll to position [0, 0]
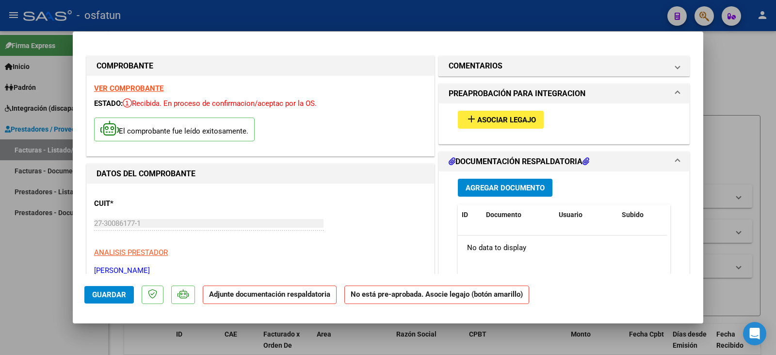
click at [502, 118] on span "Asociar Legajo" at bounding box center [506, 119] width 59 height 9
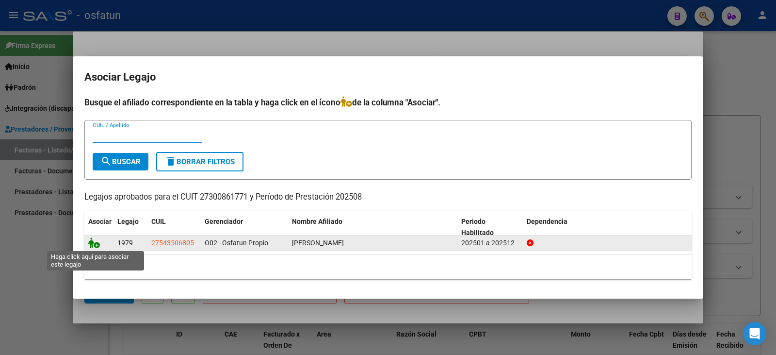
click at [94, 245] on icon at bounding box center [94, 242] width 12 height 11
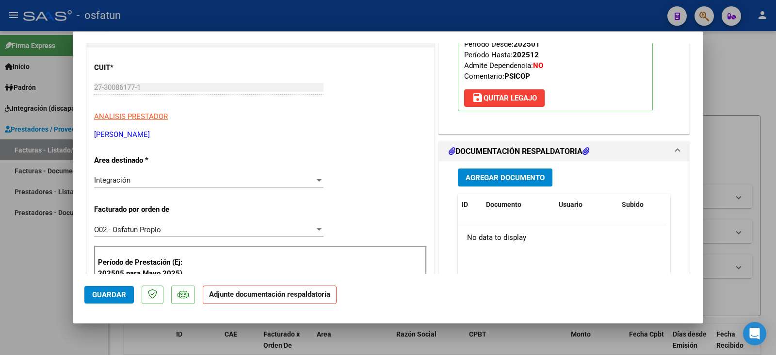
scroll to position [146, 0]
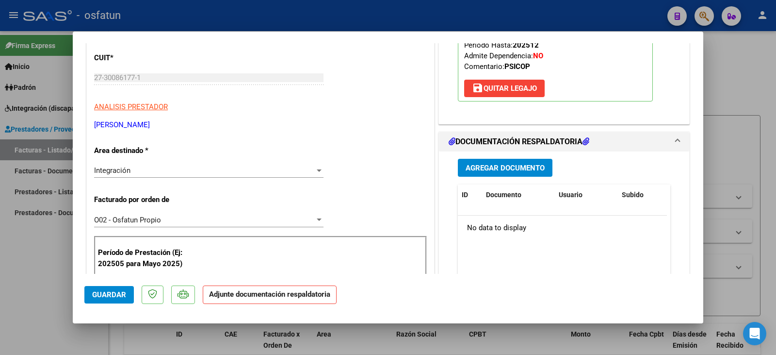
click at [519, 167] on span "Agregar Documento" at bounding box center [505, 167] width 79 height 9
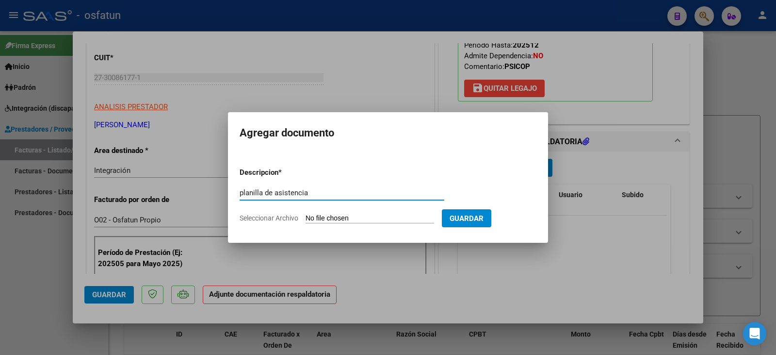
type input "planilla de asistencia"
click at [369, 228] on form "Descripcion * planilla de asistencia Escriba aquí una descripcion Seleccionar A…" at bounding box center [388, 195] width 297 height 71
click at [369, 217] on input "Seleccionar Archivo" at bounding box center [370, 218] width 129 height 9
type input "C:\fakepath\ponce plan.pdf"
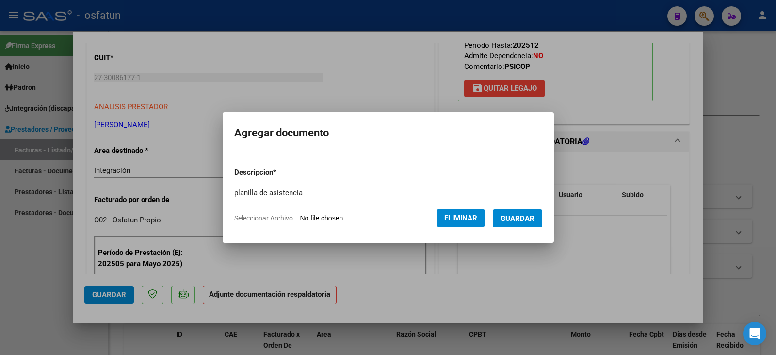
click at [532, 217] on span "Guardar" at bounding box center [518, 218] width 34 height 9
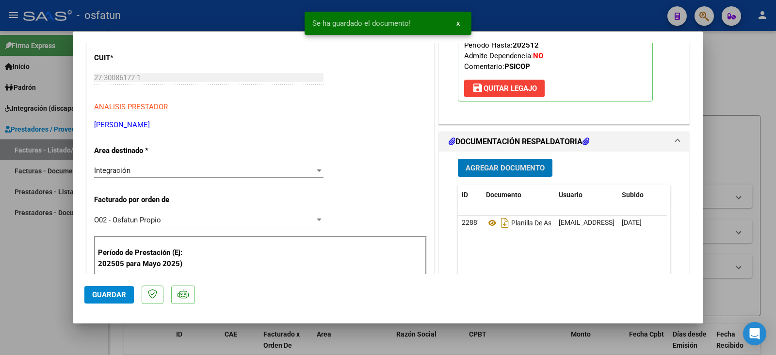
click at [502, 165] on span "Agregar Documento" at bounding box center [505, 167] width 79 height 9
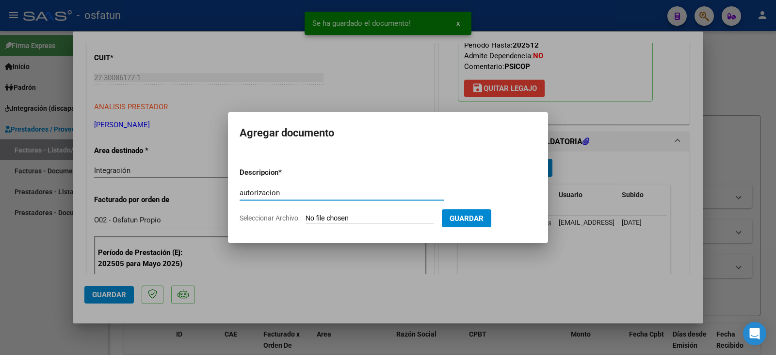
type input "autorizacion"
click at [349, 214] on input "Seleccionar Archivo" at bounding box center [370, 218] width 129 height 9
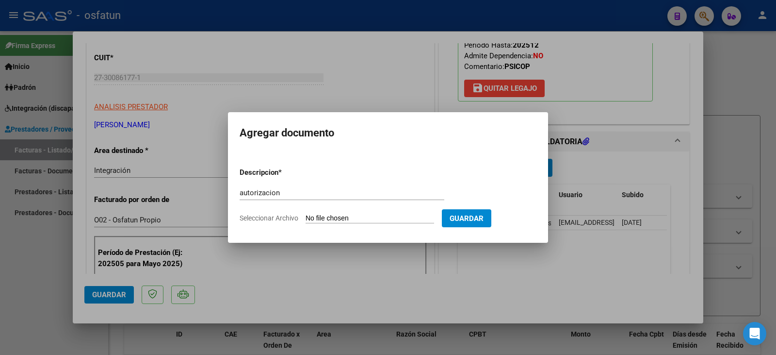
type input "C:\fakepath\ortiz - ponce - psicope.pdf"
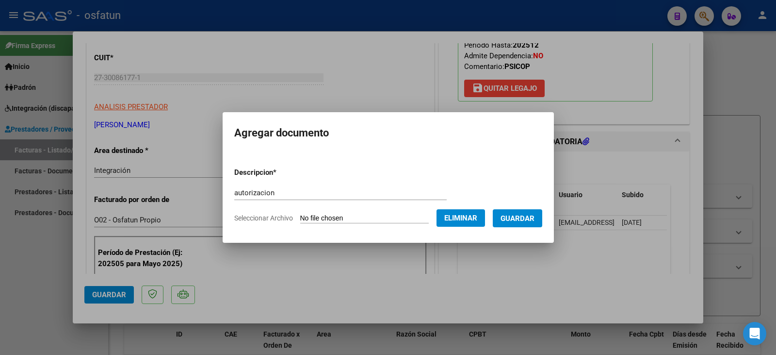
click at [535, 221] on span "Guardar" at bounding box center [518, 218] width 34 height 9
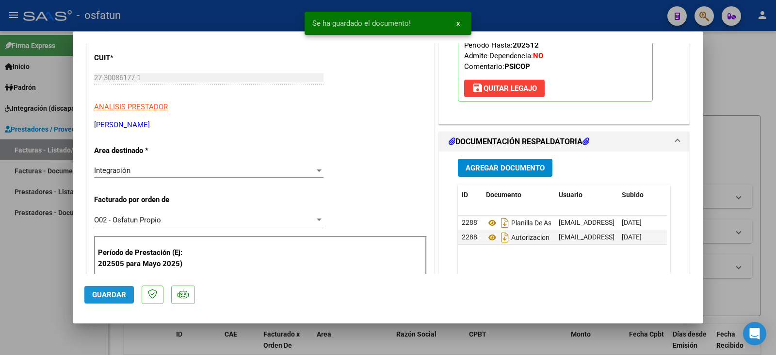
click at [116, 296] on span "Guardar" at bounding box center [109, 294] width 34 height 9
click at [16, 268] on div at bounding box center [388, 177] width 776 height 355
type input "$ 0,00"
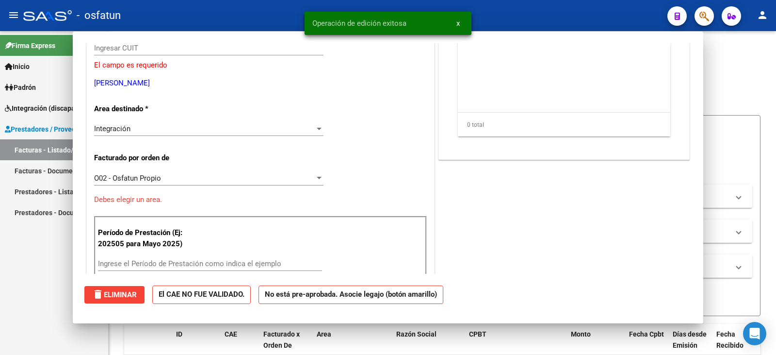
scroll to position [116, 0]
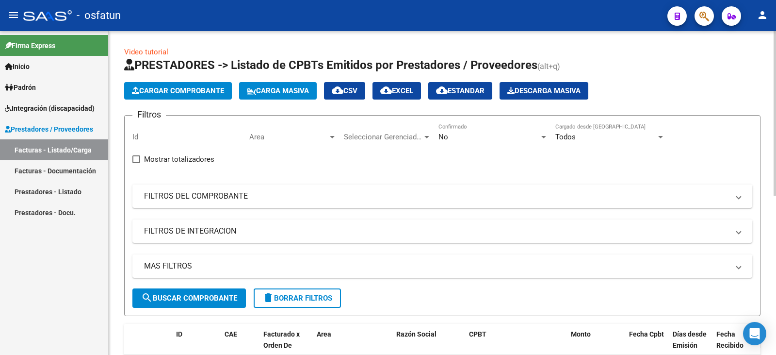
drag, startPoint x: 697, startPoint y: 110, endPoint x: 690, endPoint y: 107, distance: 7.8
click at [697, 110] on app-list-header "PRESTADORES -> Listado de CPBTs Emitidos por Prestadores / Proveedores (alt+q) …" at bounding box center [442, 186] width 636 height 259
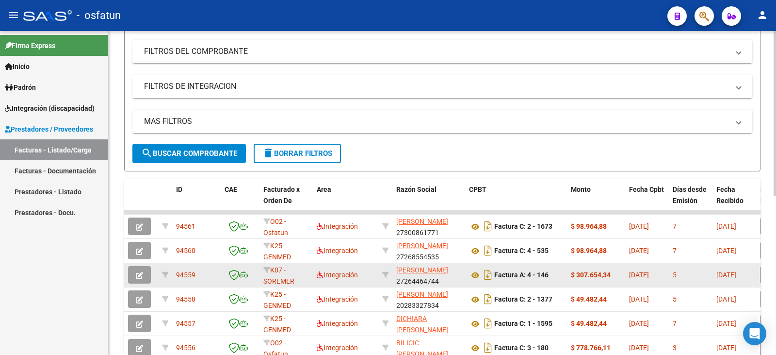
scroll to position [146, 0]
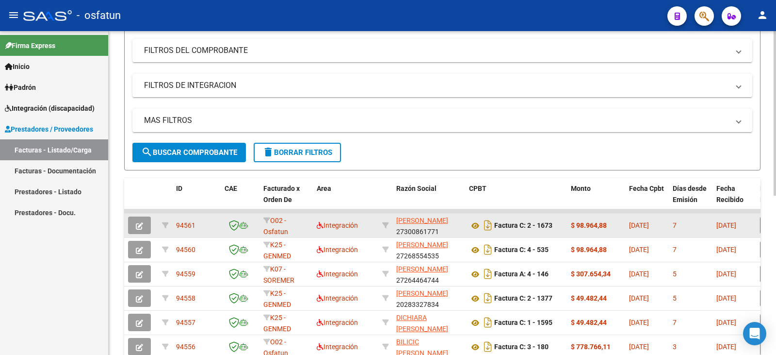
click at [135, 226] on button "button" at bounding box center [139, 224] width 23 height 17
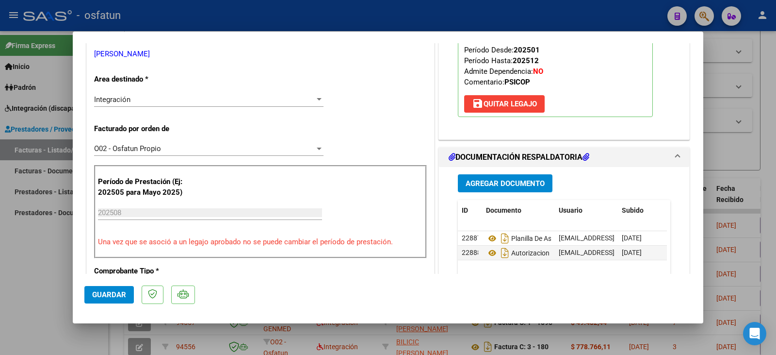
scroll to position [194, 0]
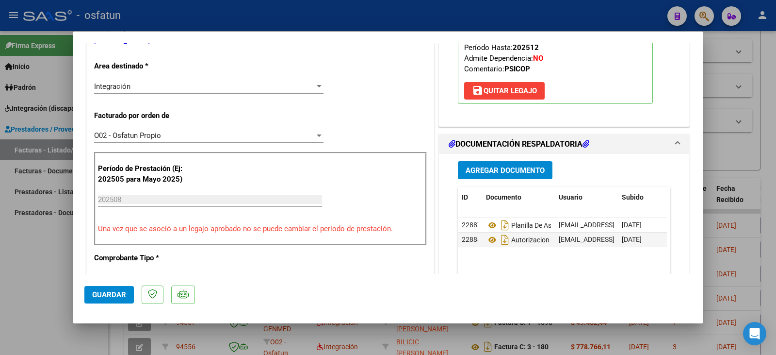
drag, startPoint x: 23, startPoint y: 283, endPoint x: 39, endPoint y: 283, distance: 16.5
click at [23, 283] on div at bounding box center [388, 177] width 776 height 355
type input "$ 0,00"
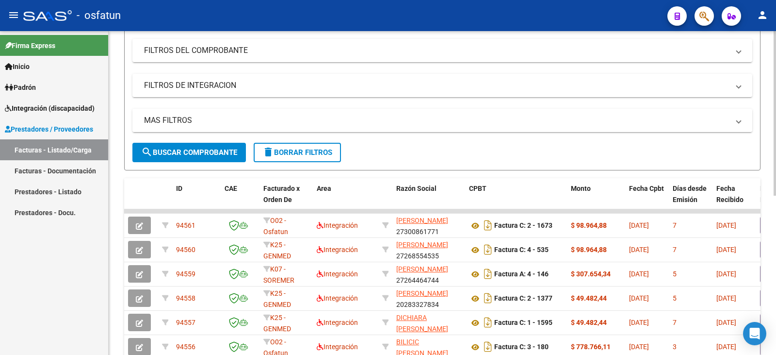
scroll to position [0, 0]
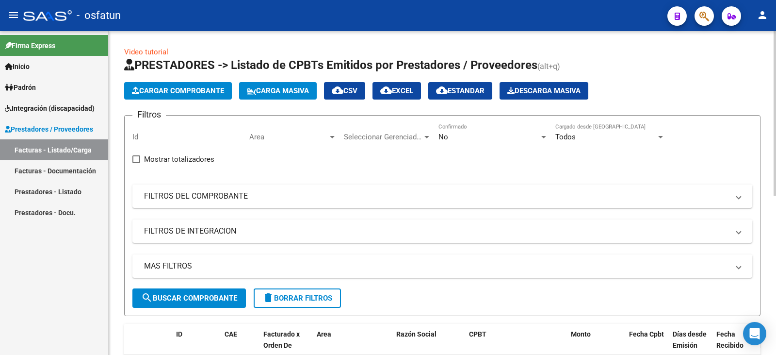
click at [181, 93] on span "Cargar Comprobante" at bounding box center [178, 90] width 92 height 9
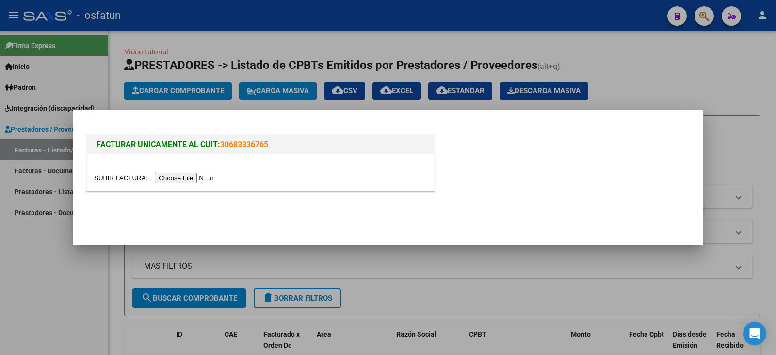
click at [189, 178] on input "file" at bounding box center [155, 178] width 123 height 10
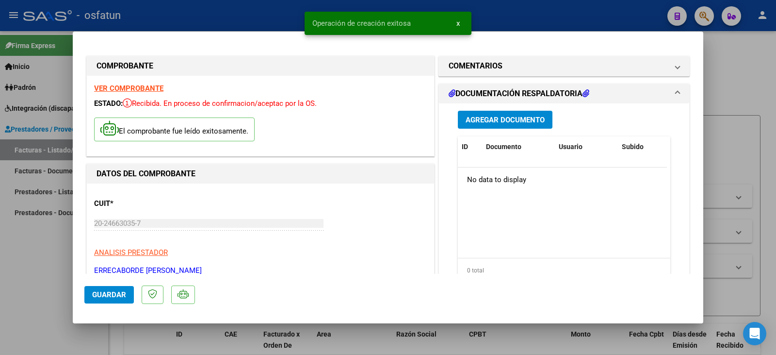
click at [509, 113] on button "Agregar Documento" at bounding box center [505, 120] width 95 height 18
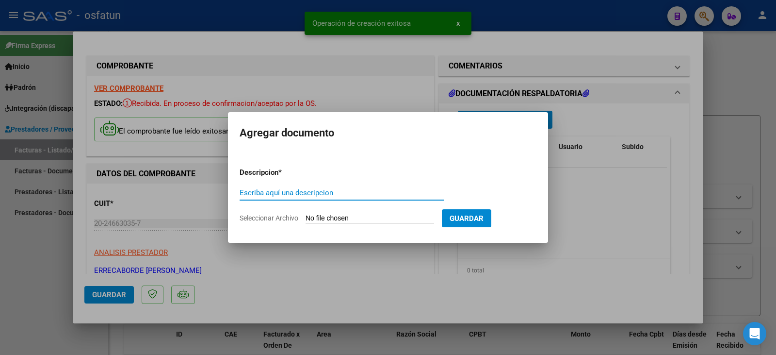
drag, startPoint x: 635, startPoint y: 139, endPoint x: 314, endPoint y: 121, distance: 320.7
click at [631, 137] on div at bounding box center [388, 177] width 776 height 355
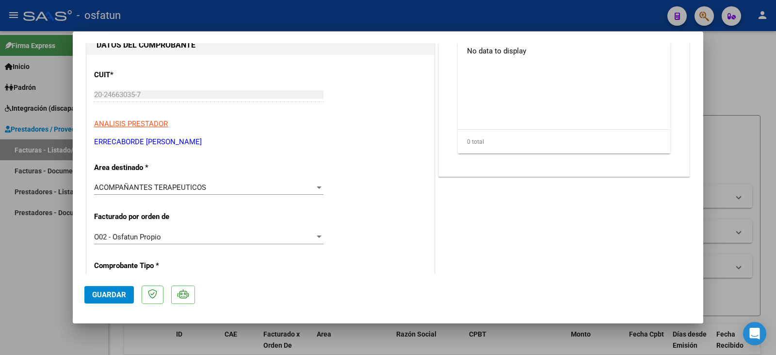
scroll to position [146, 0]
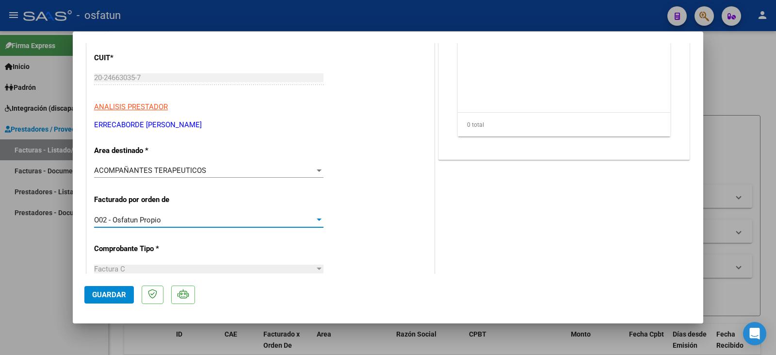
click at [191, 222] on div "O02 - Osfatun Propio" at bounding box center [204, 219] width 221 height 9
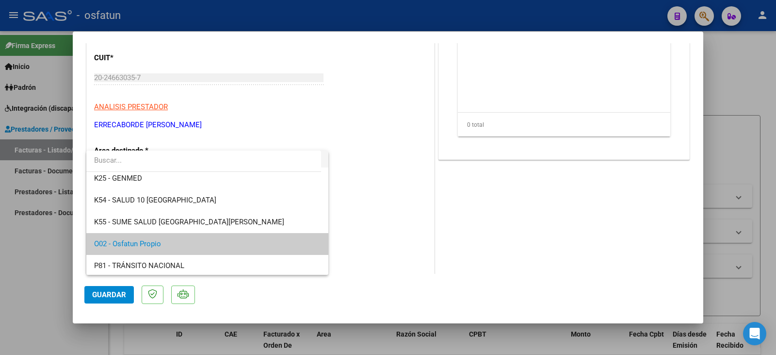
scroll to position [509, 0]
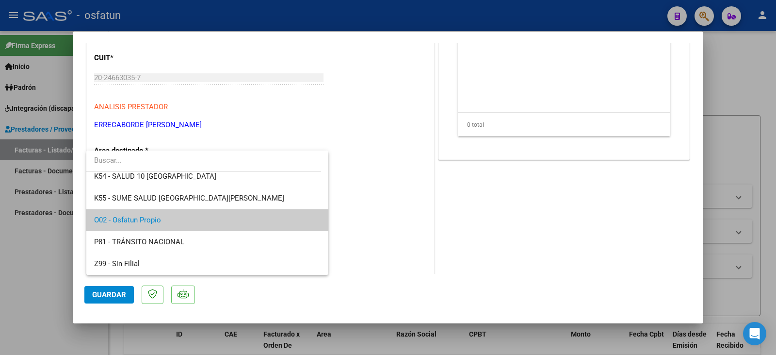
drag, startPoint x: 396, startPoint y: 225, endPoint x: 398, endPoint y: 220, distance: 5.9
click at [396, 225] on div at bounding box center [388, 177] width 776 height 355
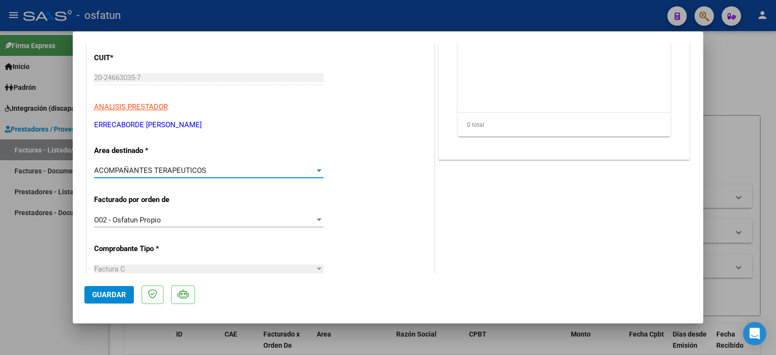
click at [186, 168] on span "ACOMPAÑANTES TERAPEUTICOS" at bounding box center [150, 170] width 112 height 9
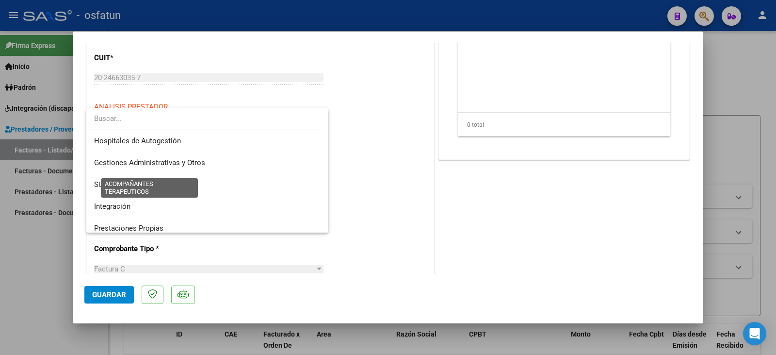
scroll to position [146, 0]
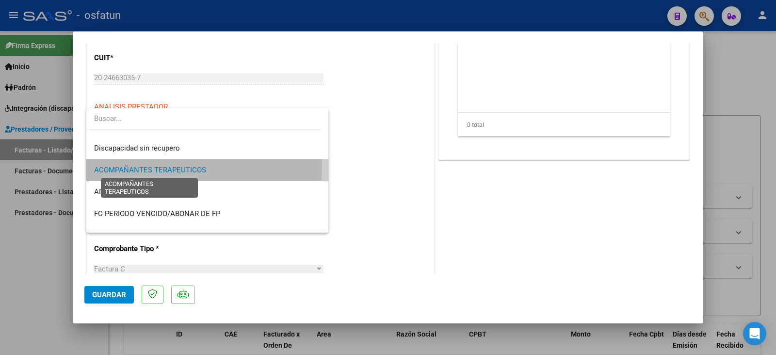
click at [188, 165] on span "ACOMPAÑANTES TERAPEUTICOS" at bounding box center [150, 169] width 112 height 9
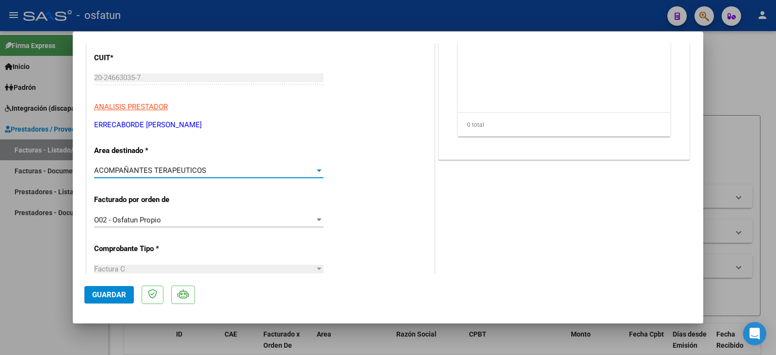
scroll to position [0, 0]
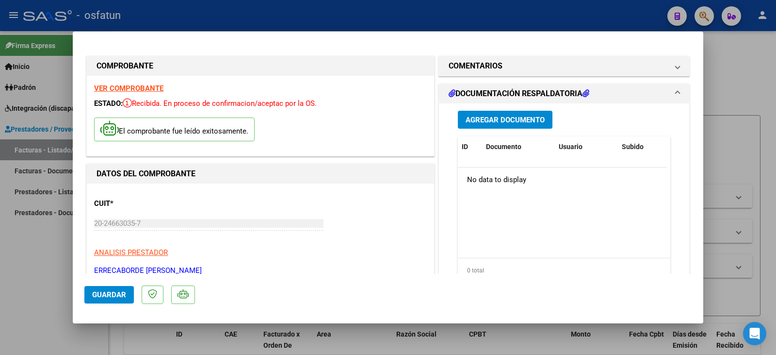
click at [510, 119] on span "Agregar Documento" at bounding box center [505, 119] width 79 height 9
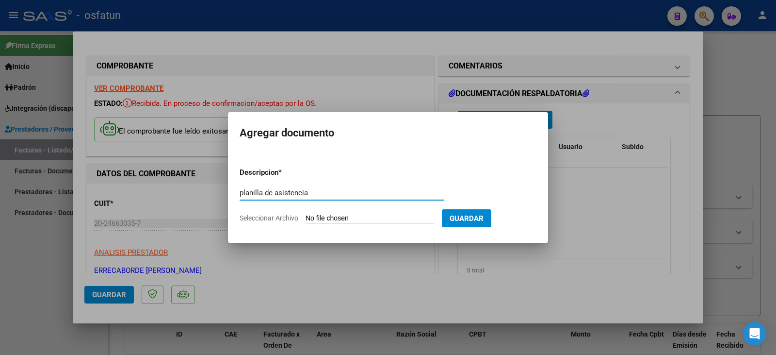
type input "planilla de asistencia"
click at [373, 209] on form "Descripcion * planilla de asistencia Escriba aquí una descripcion Seleccionar A…" at bounding box center [388, 195] width 297 height 71
click at [371, 220] on input "Seleccionar Archivo" at bounding box center [370, 218] width 129 height 9
type input "C:\fakepath\errecaborde plan.pdf"
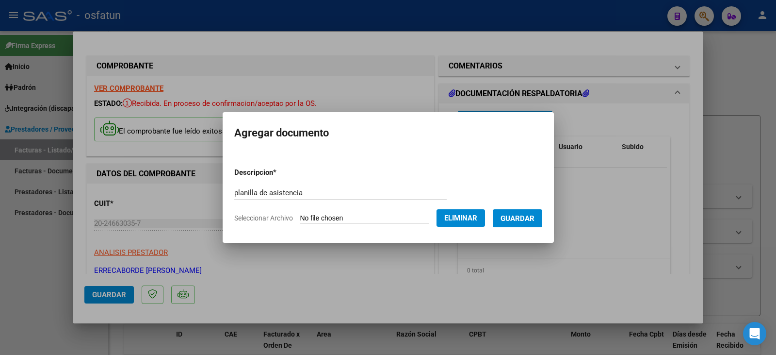
click at [517, 218] on button "Guardar" at bounding box center [517, 218] width 49 height 18
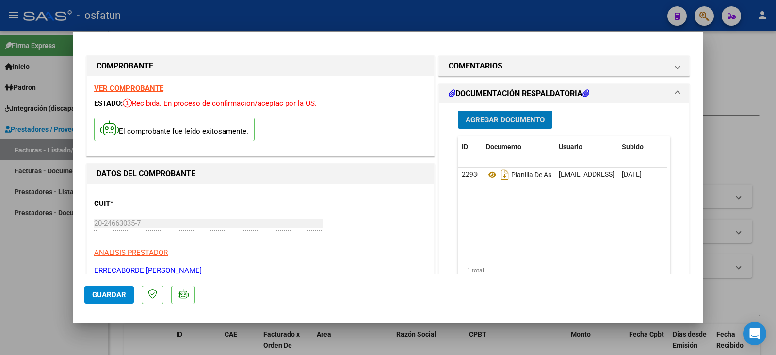
click at [501, 116] on span "Agregar Documento" at bounding box center [505, 119] width 79 height 9
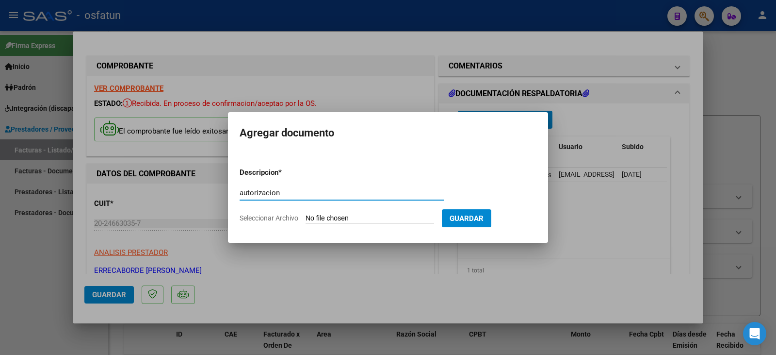
type input "autorizacion"
click at [396, 215] on input "Seleccionar Archivo" at bounding box center [370, 218] width 129 height 9
type input "C:\fakepath\Adorante - errecaborde - at.pdf"
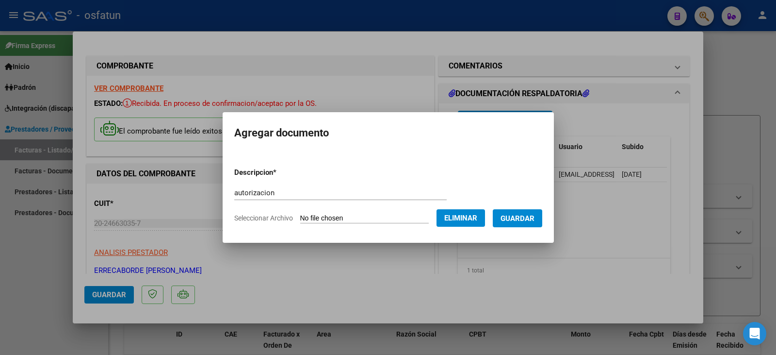
click at [523, 220] on span "Guardar" at bounding box center [518, 218] width 34 height 9
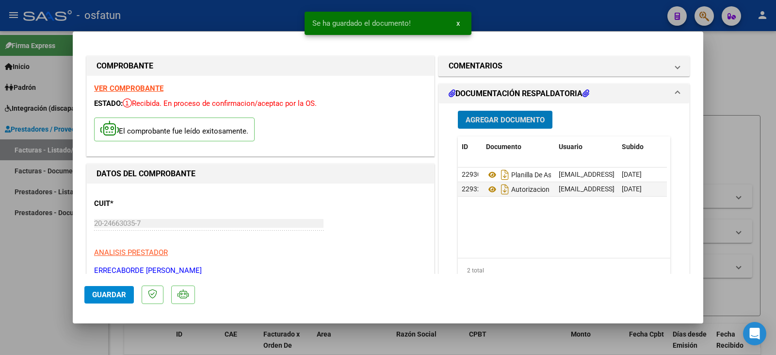
click at [126, 293] on button "Guardar" at bounding box center [108, 294] width 49 height 17
click at [0, 262] on div at bounding box center [388, 177] width 776 height 355
type input "$ 0,00"
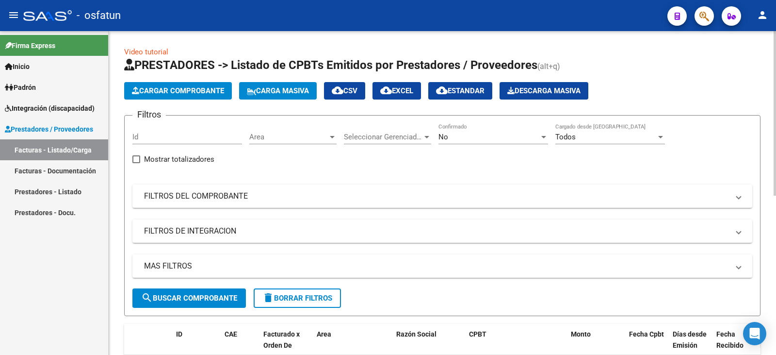
click at [163, 94] on span "Cargar Comprobante" at bounding box center [178, 90] width 92 height 9
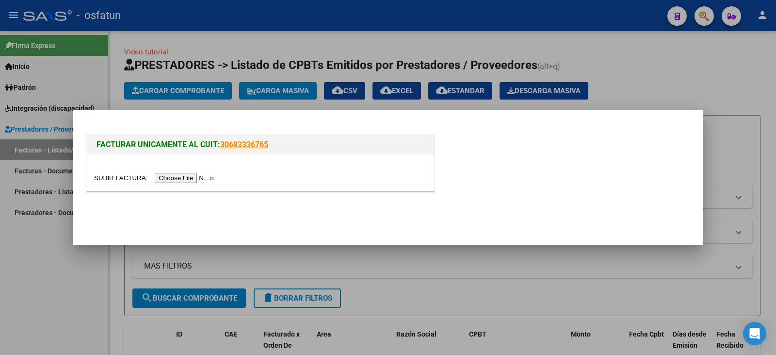
click at [199, 178] on input "file" at bounding box center [155, 178] width 123 height 10
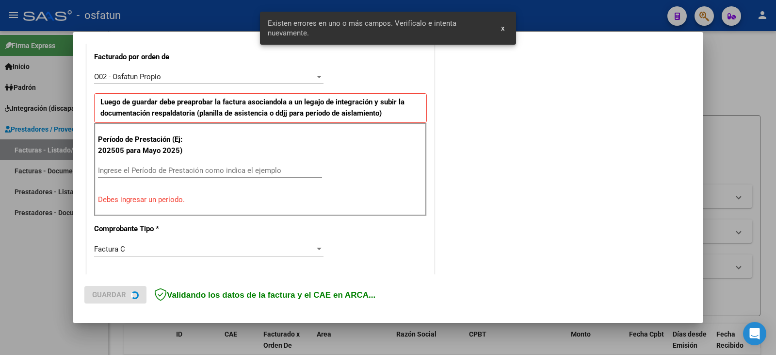
scroll to position [272, 0]
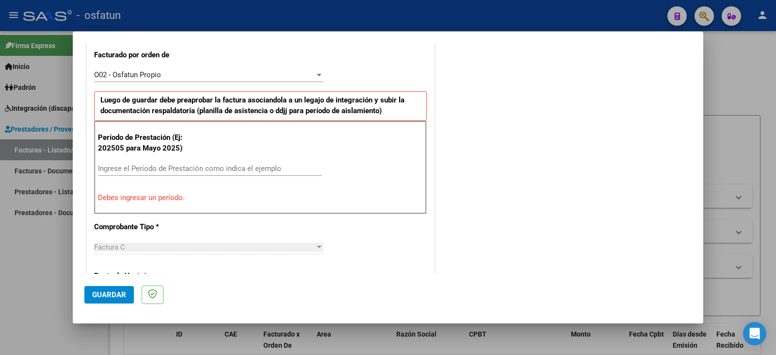
click at [159, 174] on div "Ingrese el Período de Prestación como indica el ejemplo" at bounding box center [210, 168] width 224 height 15
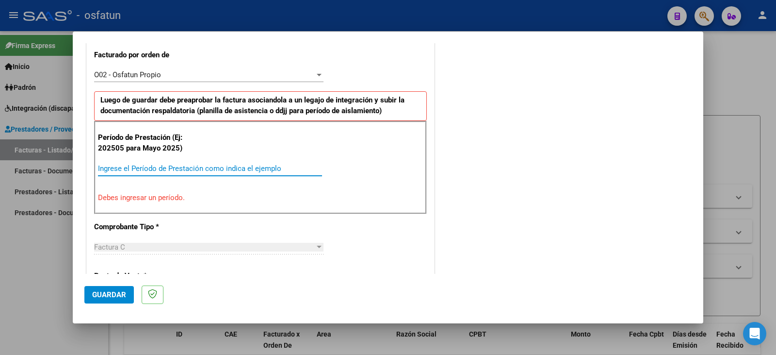
click at [162, 168] on input "Ingrese el Período de Prestación como indica el ejemplo" at bounding box center [210, 168] width 224 height 9
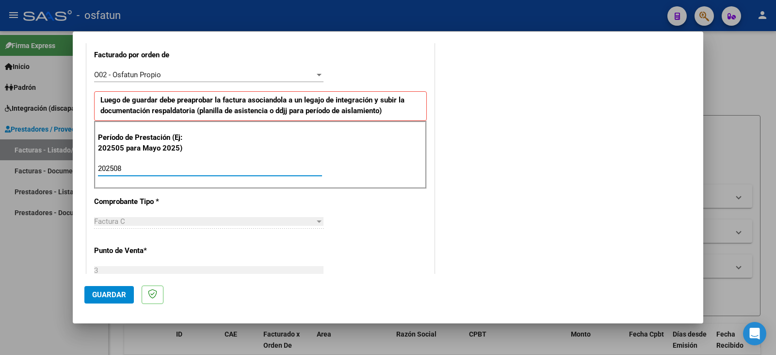
type input "202508"
click at [117, 294] on span "Guardar" at bounding box center [109, 294] width 34 height 9
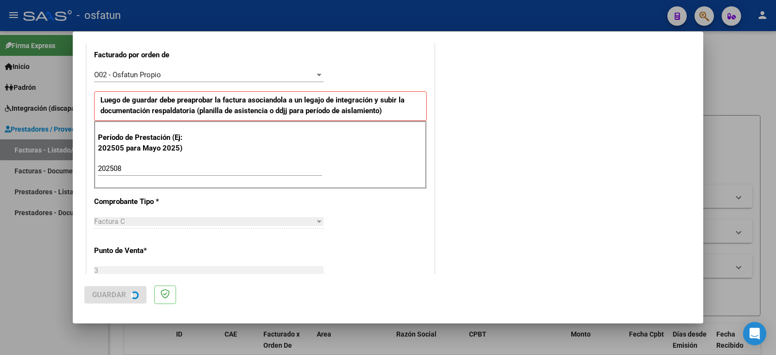
scroll to position [0, 0]
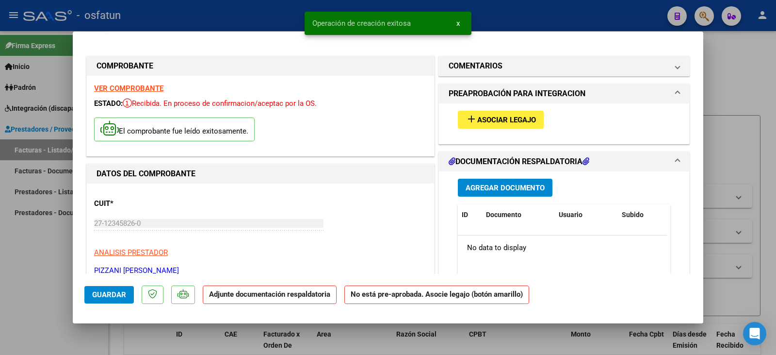
click at [477, 126] on button "add Asociar Legajo" at bounding box center [501, 120] width 86 height 18
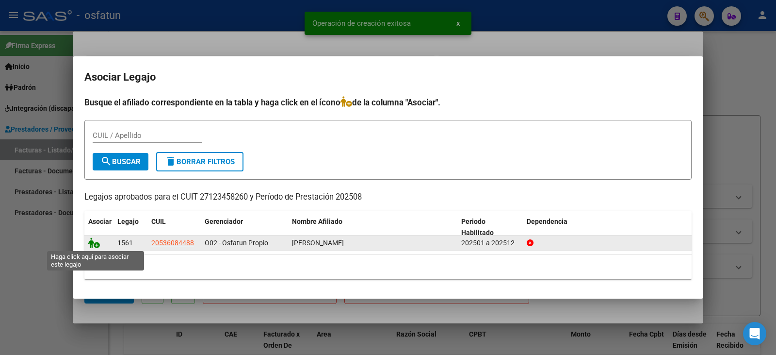
click at [95, 243] on icon at bounding box center [94, 242] width 12 height 11
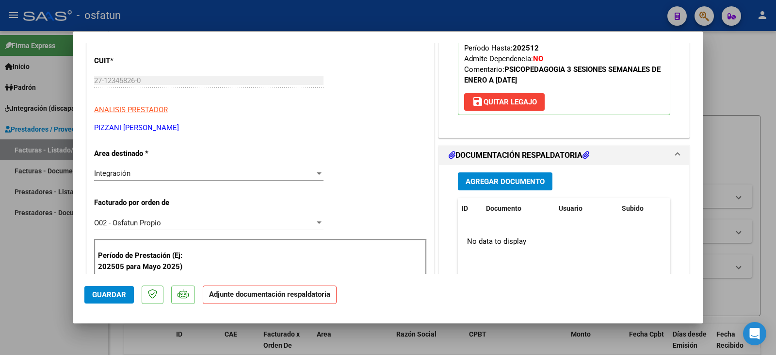
scroll to position [146, 0]
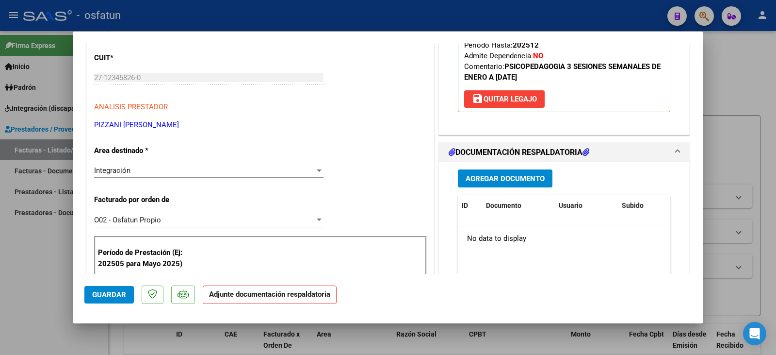
click at [494, 181] on span "Agregar Documento" at bounding box center [505, 178] width 79 height 9
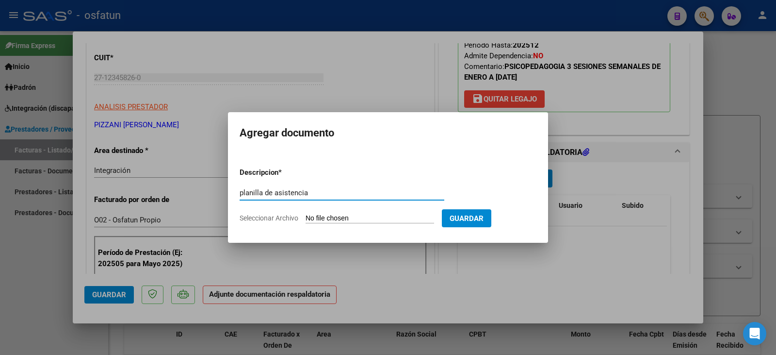
type input "planilla de asistencia"
click at [351, 219] on input "Seleccionar Archivo" at bounding box center [370, 218] width 129 height 9
type input "C:\fakepath\pizzani plan.pdf"
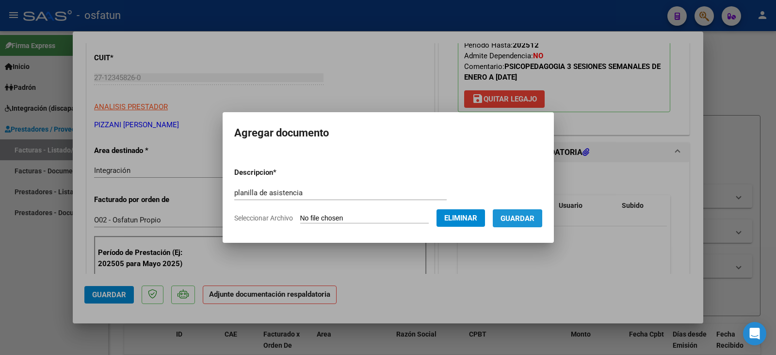
click at [512, 219] on span "Guardar" at bounding box center [518, 218] width 34 height 9
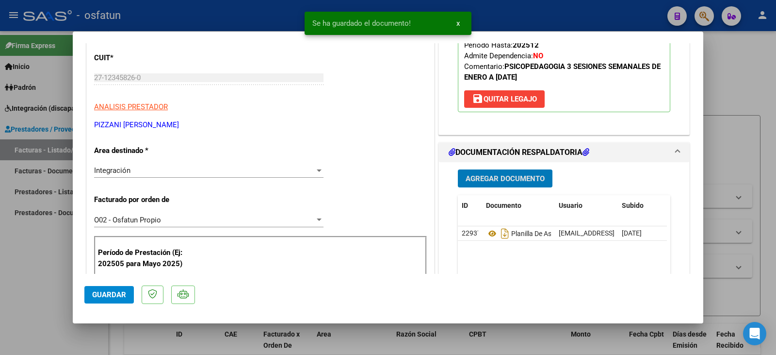
click at [508, 178] on span "Agregar Documento" at bounding box center [505, 178] width 79 height 9
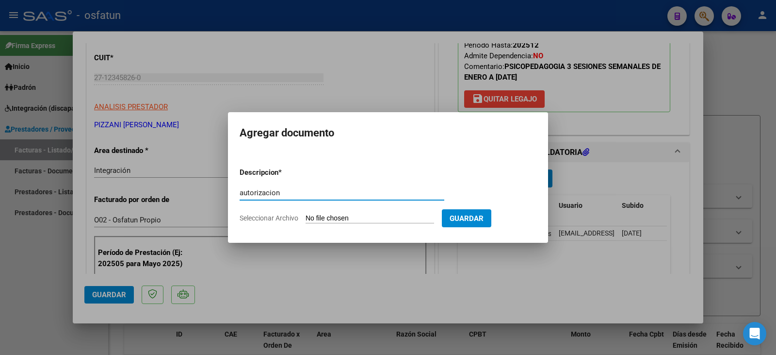
type input "autorizacion"
click at [326, 218] on input "Seleccionar Archivo" at bounding box center [370, 218] width 129 height 9
type input "C:\fakepath\Alessandri - pizzani - psicope.pdf"
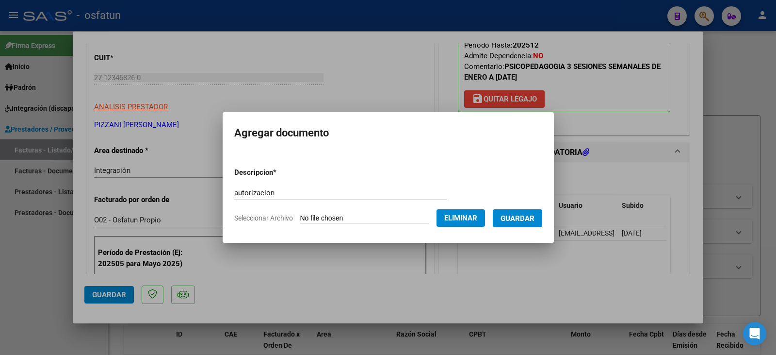
click at [542, 216] on button "Guardar" at bounding box center [517, 218] width 49 height 18
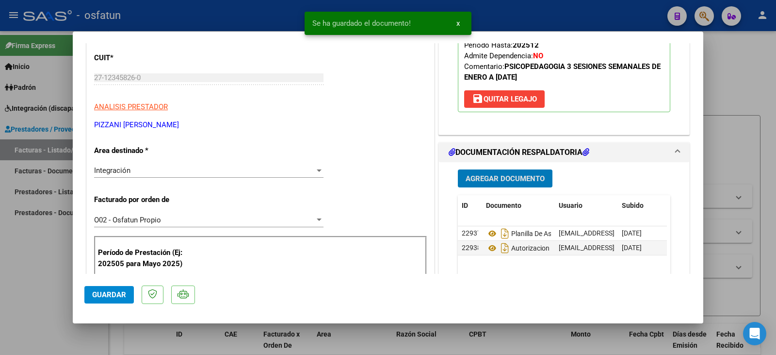
click at [102, 293] on span "Guardar" at bounding box center [109, 294] width 34 height 9
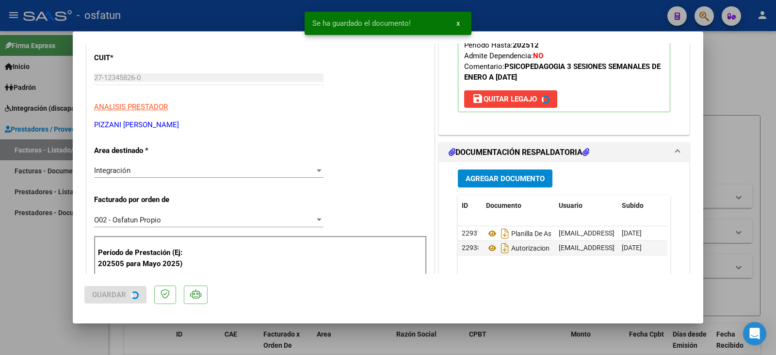
click at [64, 287] on div at bounding box center [388, 177] width 776 height 355
type input "$ 0,00"
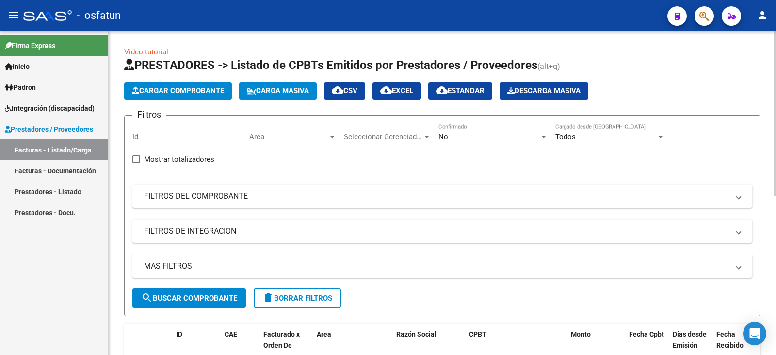
click at [172, 92] on span "Cargar Comprobante" at bounding box center [178, 90] width 92 height 9
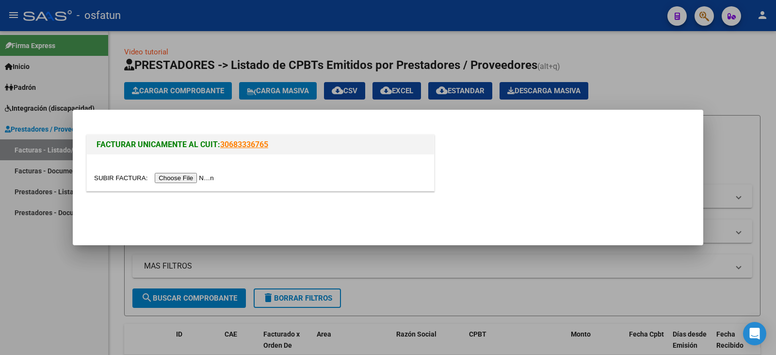
click at [194, 178] on input "file" at bounding box center [155, 178] width 123 height 10
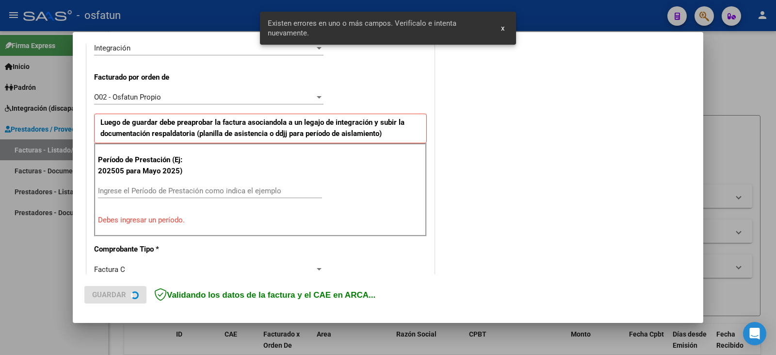
scroll to position [272, 0]
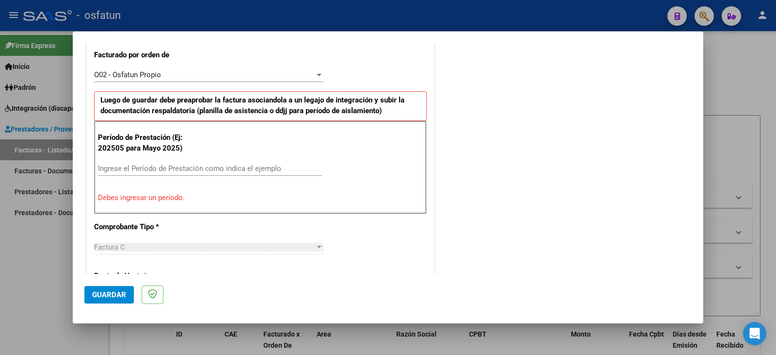
click at [117, 176] on div "Ingrese el Período de Prestación como indica el ejemplo" at bounding box center [210, 173] width 224 height 24
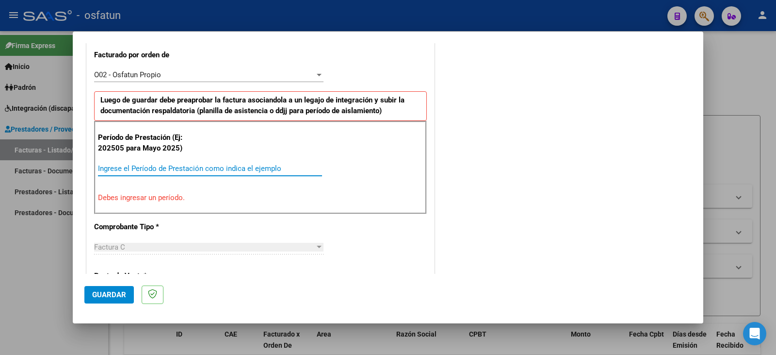
click at [121, 168] on input "Ingrese el Período de Prestación como indica el ejemplo" at bounding box center [210, 168] width 224 height 9
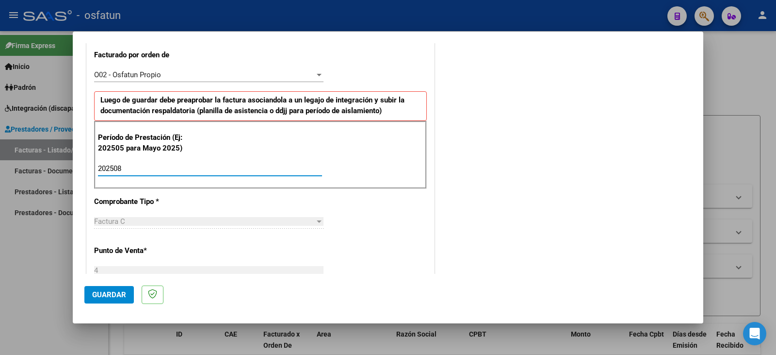
type input "202508"
drag, startPoint x: 106, startPoint y: 293, endPoint x: 143, endPoint y: 287, distance: 37.0
click at [107, 293] on span "Guardar" at bounding box center [109, 294] width 34 height 9
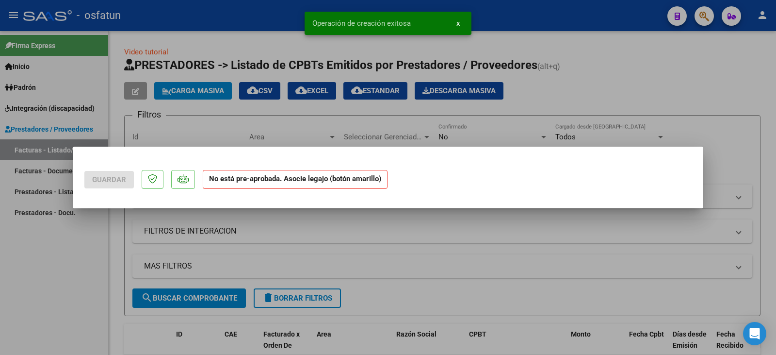
scroll to position [0, 0]
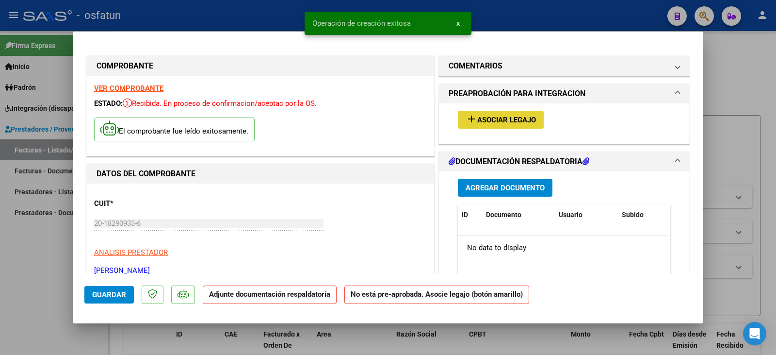
click at [493, 127] on button "add Asociar Legajo" at bounding box center [501, 120] width 86 height 18
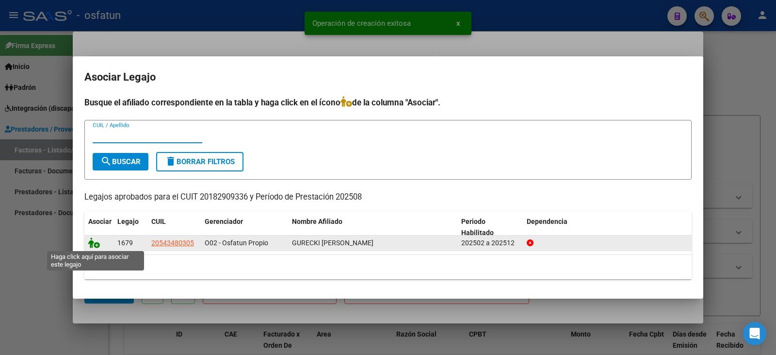
click at [94, 247] on icon at bounding box center [94, 242] width 12 height 11
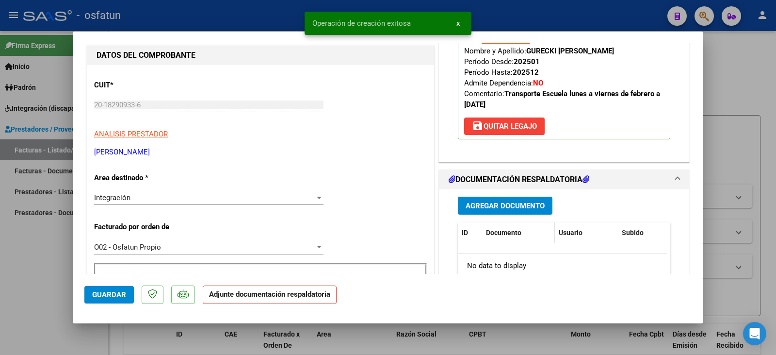
scroll to position [194, 0]
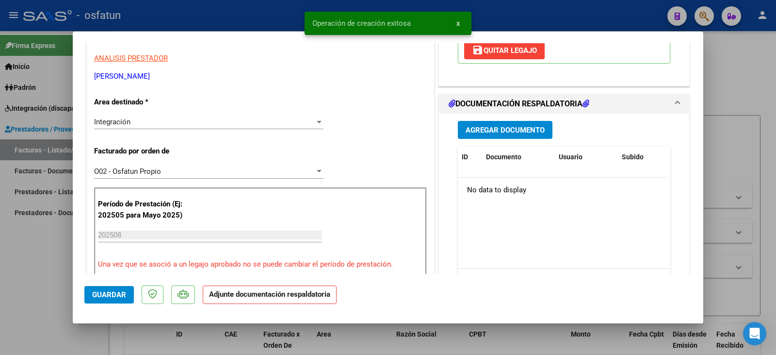
click at [498, 125] on button "Agregar Documento" at bounding box center [505, 130] width 95 height 18
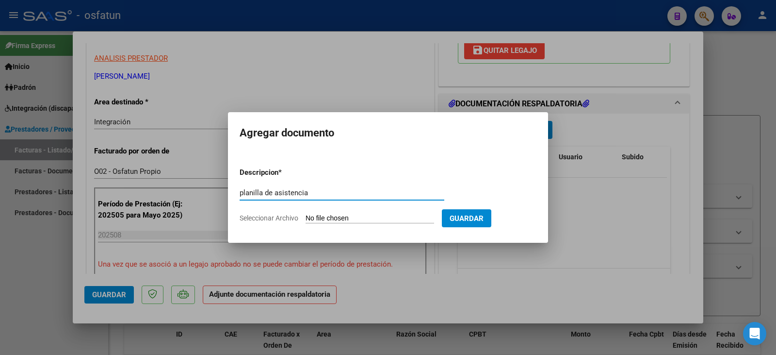
type input "planilla de asistencia"
click at [368, 216] on input "Seleccionar Archivo" at bounding box center [370, 218] width 129 height 9
type input "C:\fakepath\bonadeo plan.pdf"
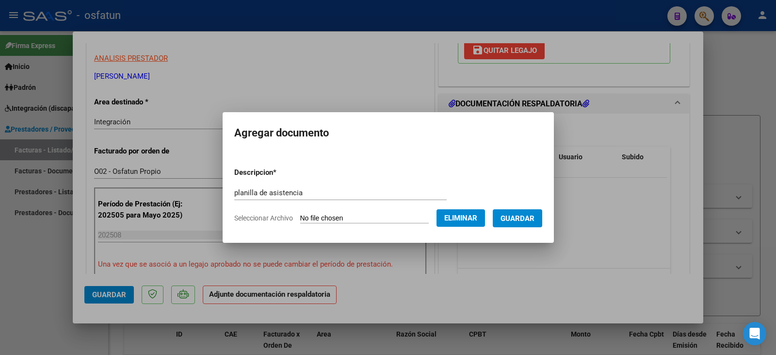
click at [521, 215] on span "Guardar" at bounding box center [518, 218] width 34 height 9
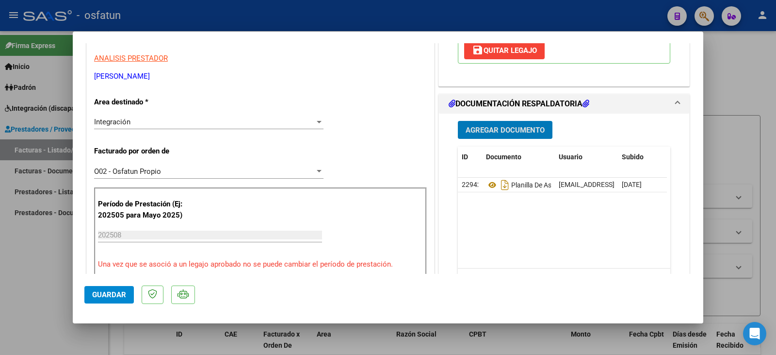
click at [498, 130] on span "Agregar Documento" at bounding box center [505, 130] width 79 height 9
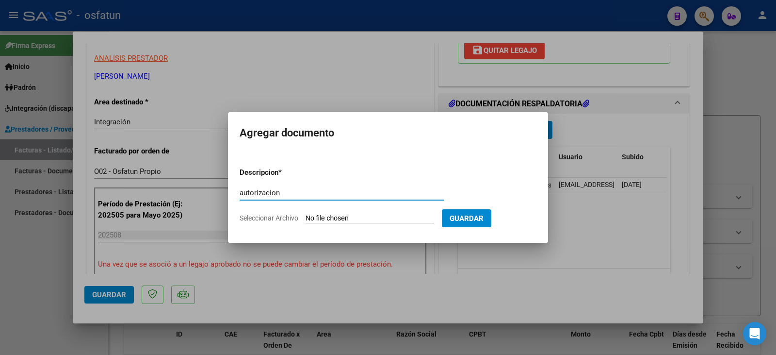
type input "autorizacion"
click at [354, 217] on input "Seleccionar Archivo" at bounding box center [370, 218] width 129 height 9
type input "C:\fakepath\Gurecki - Bonadeo - transporte escuela.pdf"
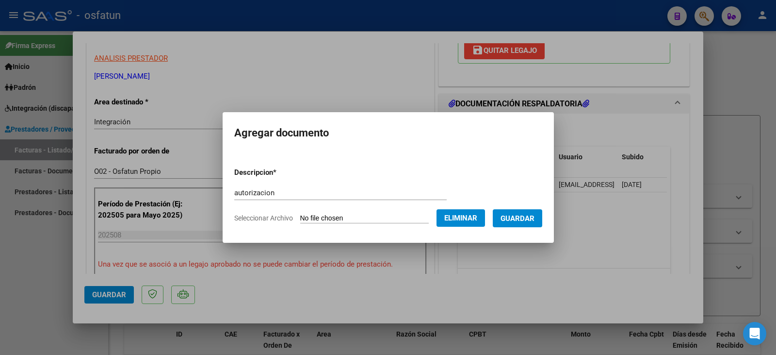
click at [533, 220] on span "Guardar" at bounding box center [518, 218] width 34 height 9
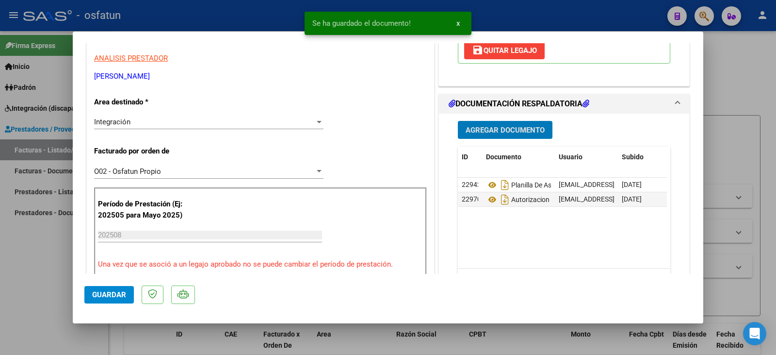
drag, startPoint x: 120, startPoint y: 294, endPoint x: 113, endPoint y: 293, distance: 6.8
click at [118, 294] on span "Guardar" at bounding box center [109, 294] width 34 height 9
drag, startPoint x: 27, startPoint y: 288, endPoint x: 47, endPoint y: 290, distance: 20.0
click at [31, 289] on div at bounding box center [388, 177] width 776 height 355
type input "$ 0,00"
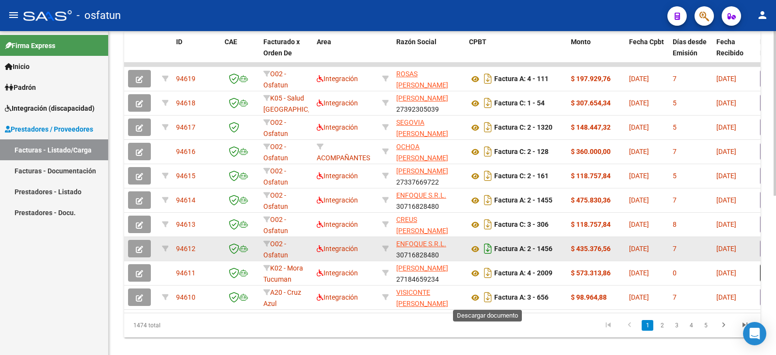
scroll to position [313, 0]
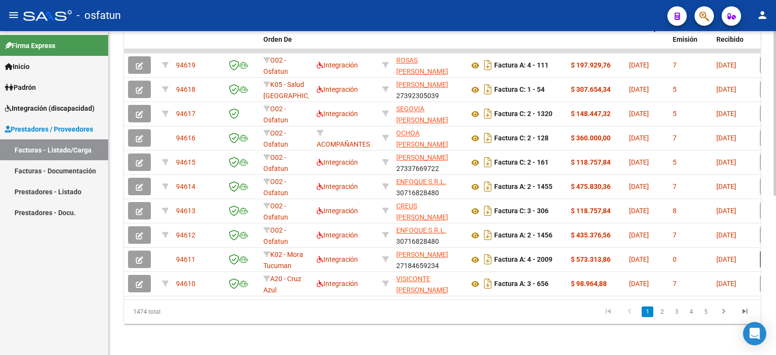
click at [655, 309] on li "2" at bounding box center [662, 311] width 15 height 16
click at [659, 314] on link "2" at bounding box center [662, 311] width 12 height 11
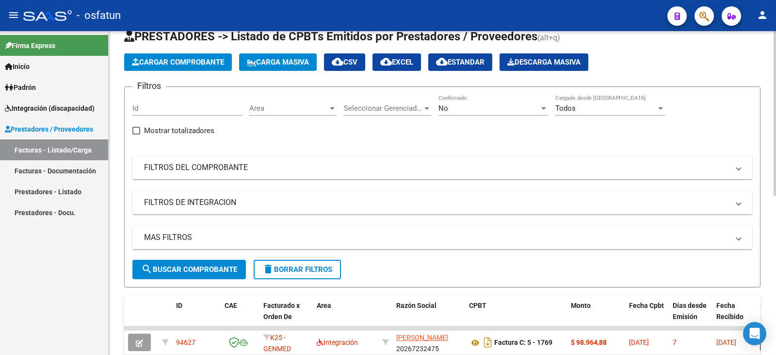
scroll to position [0, 0]
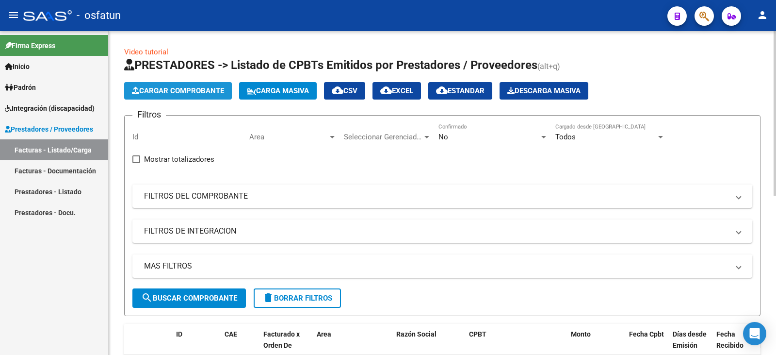
click at [198, 90] on span "Cargar Comprobante" at bounding box center [178, 90] width 92 height 9
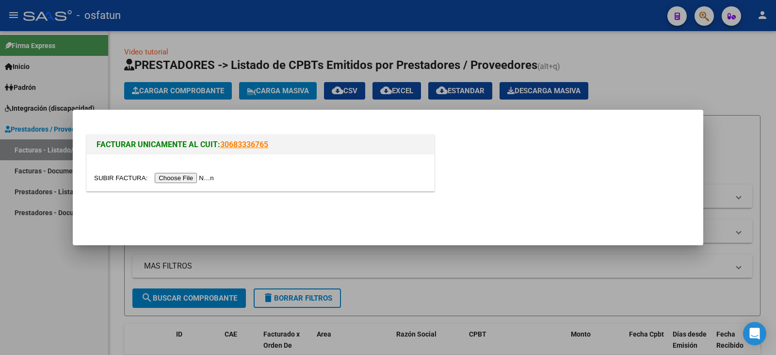
click at [173, 178] on input "file" at bounding box center [155, 178] width 123 height 10
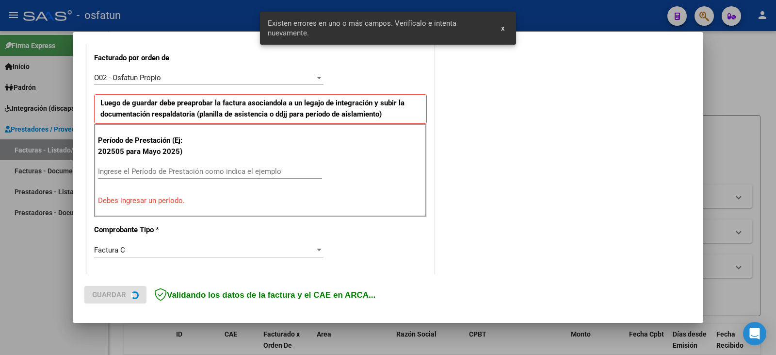
scroll to position [272, 0]
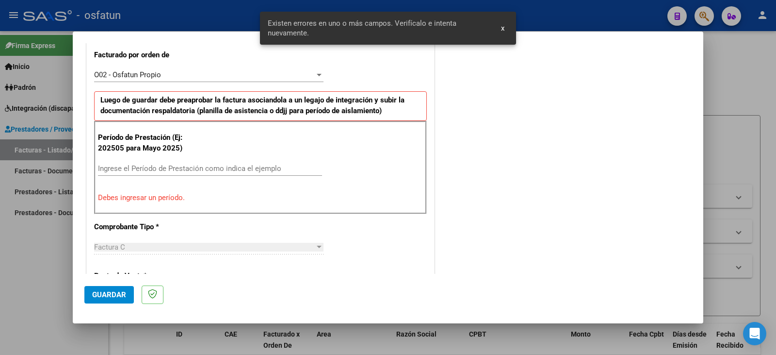
drag, startPoint x: 153, startPoint y: 167, endPoint x: 169, endPoint y: 178, distance: 19.2
click at [153, 168] on input "Ingrese el Período de Prestación como indica el ejemplo" at bounding box center [210, 168] width 224 height 9
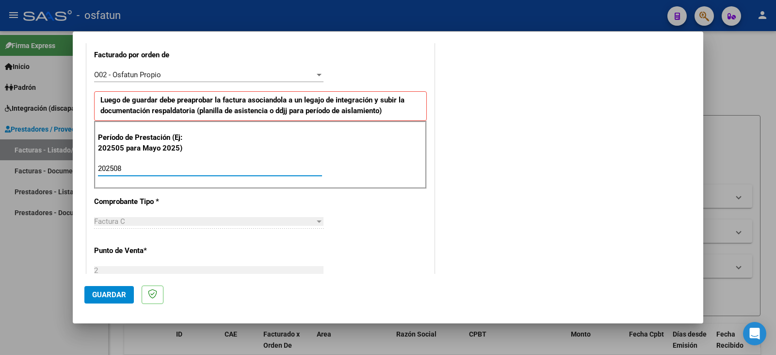
type input "202508"
click at [97, 300] on button "Guardar" at bounding box center [108, 294] width 49 height 17
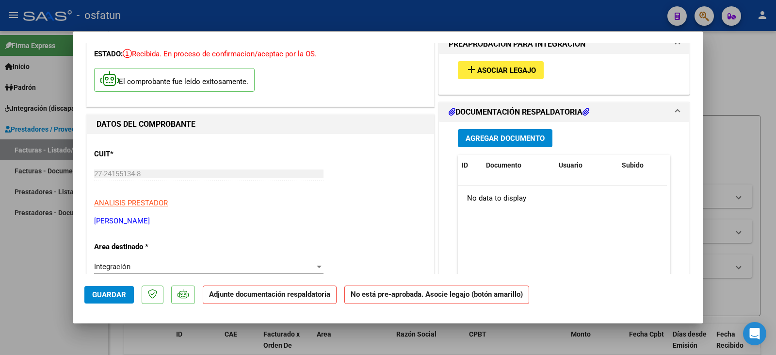
scroll to position [97, 0]
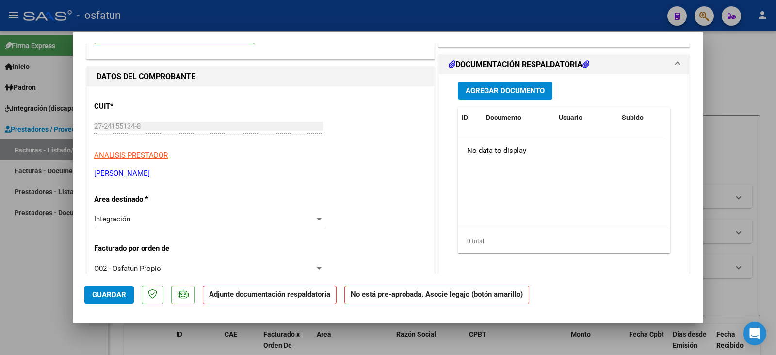
click at [518, 93] on span "Agregar Documento" at bounding box center [505, 90] width 79 height 9
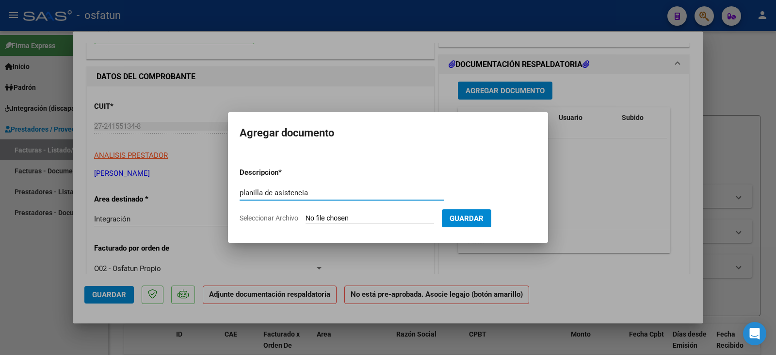
type input "planilla de asistencia"
click at [357, 216] on input "Seleccionar Archivo" at bounding box center [370, 218] width 129 height 9
type input "C:\fakepath\menoyo plan.pdf"
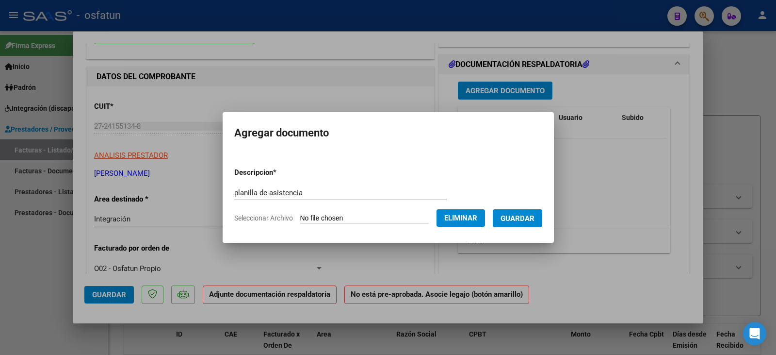
click at [529, 216] on span "Guardar" at bounding box center [518, 218] width 34 height 9
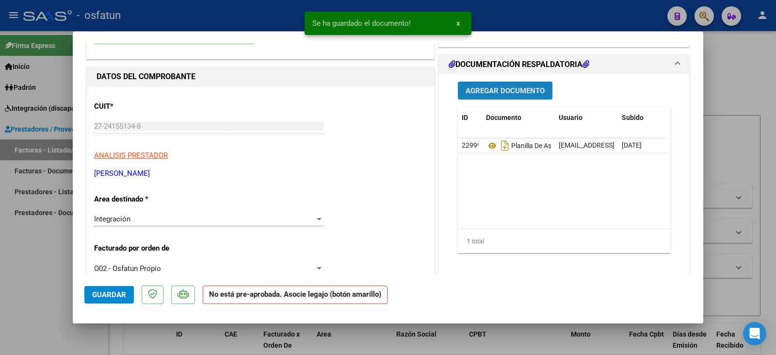
click at [484, 84] on button "Agregar Documento" at bounding box center [505, 90] width 95 height 18
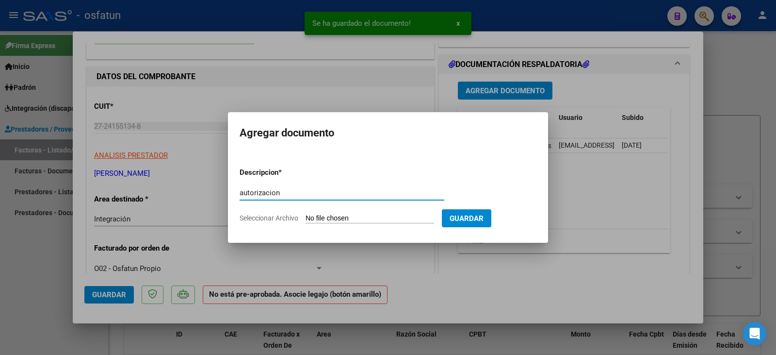
type input "autorizacion"
click at [385, 218] on input "Seleccionar Archivo" at bounding box center [370, 218] width 129 height 9
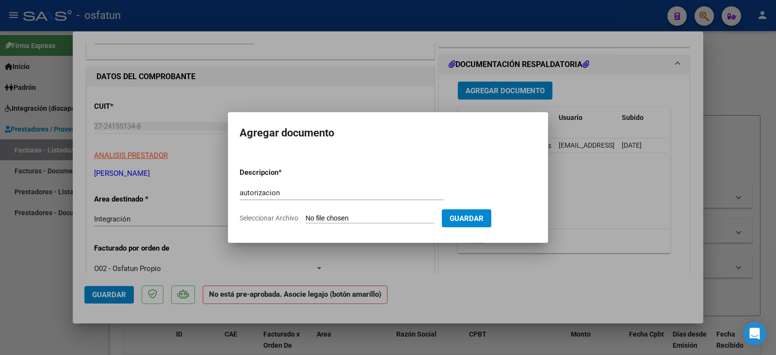
type input "C:\fakepath\Gurecki - menoyo - psicope.pdf"
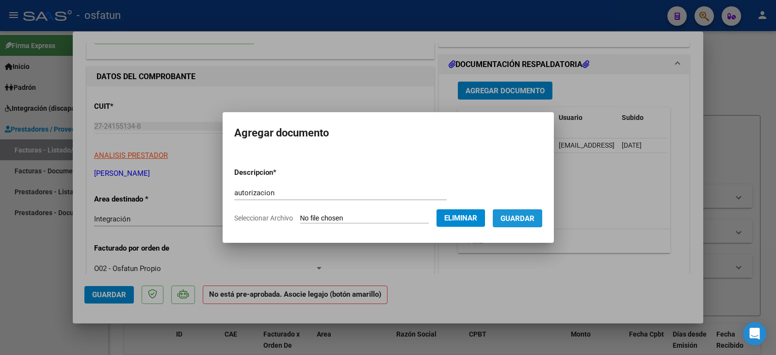
click at [516, 220] on span "Guardar" at bounding box center [518, 218] width 34 height 9
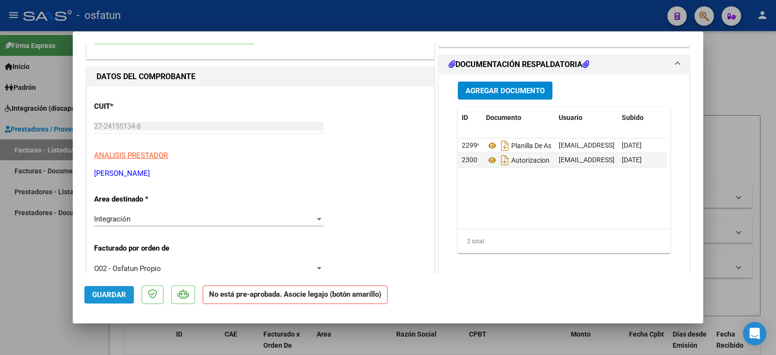
click at [127, 295] on button "Guardar" at bounding box center [108, 294] width 49 height 17
click at [13, 278] on div at bounding box center [388, 177] width 776 height 355
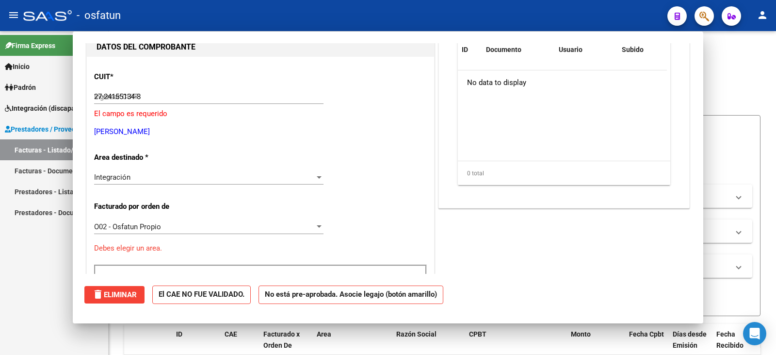
type input "$ 0,00"
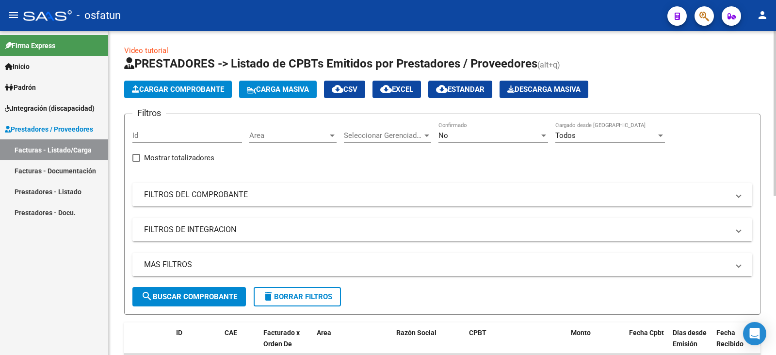
scroll to position [0, 0]
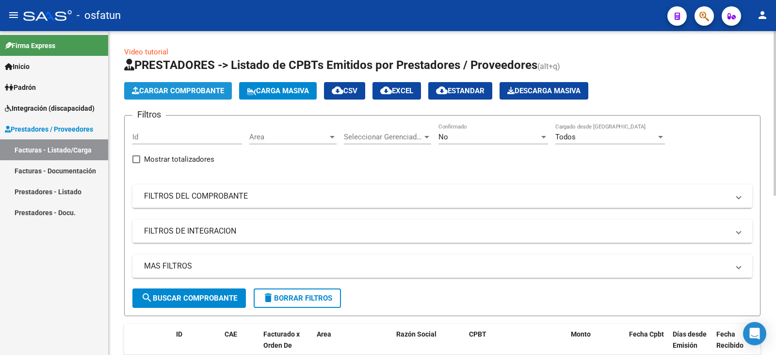
click at [190, 89] on span "Cargar Comprobante" at bounding box center [178, 90] width 92 height 9
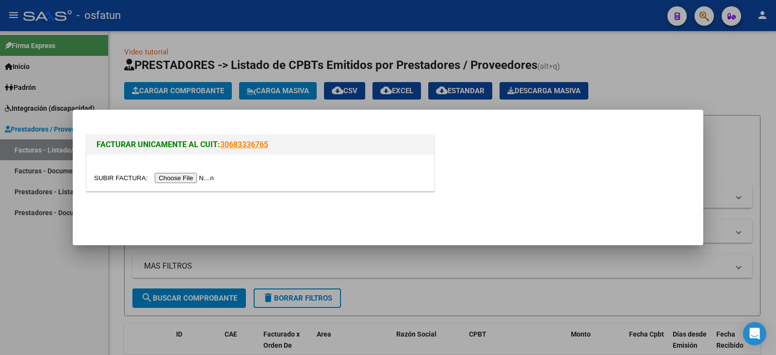
click at [182, 172] on div at bounding box center [260, 172] width 347 height 36
click at [183, 175] on input "file" at bounding box center [155, 178] width 123 height 10
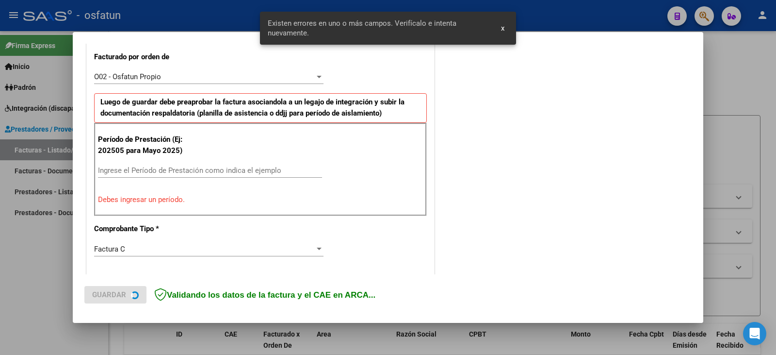
scroll to position [272, 0]
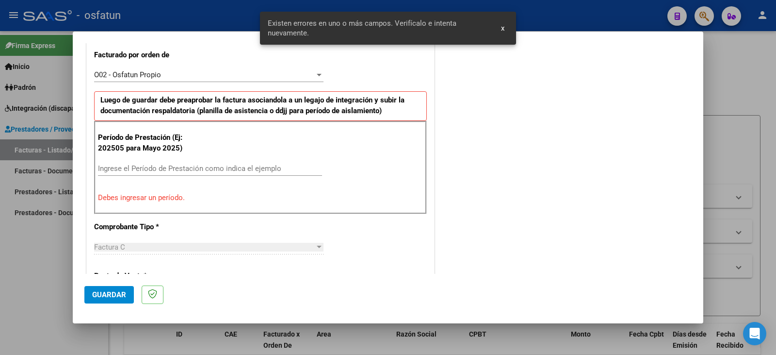
drag, startPoint x: 223, startPoint y: 167, endPoint x: 229, endPoint y: 166, distance: 6.5
click at [223, 167] on input "Ingrese el Período de Prestación como indica el ejemplo" at bounding box center [210, 168] width 224 height 9
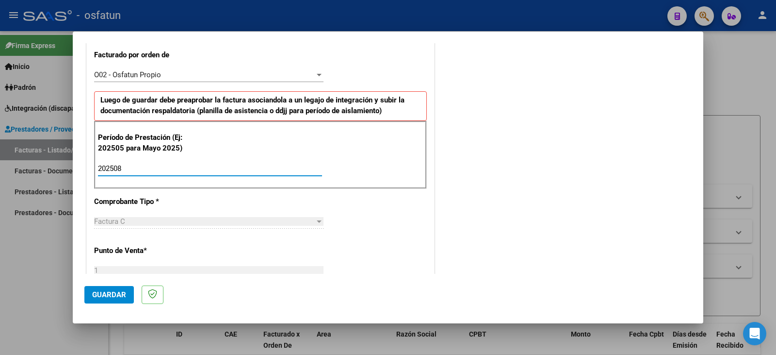
type input "202508"
click at [111, 293] on span "Guardar" at bounding box center [109, 294] width 34 height 9
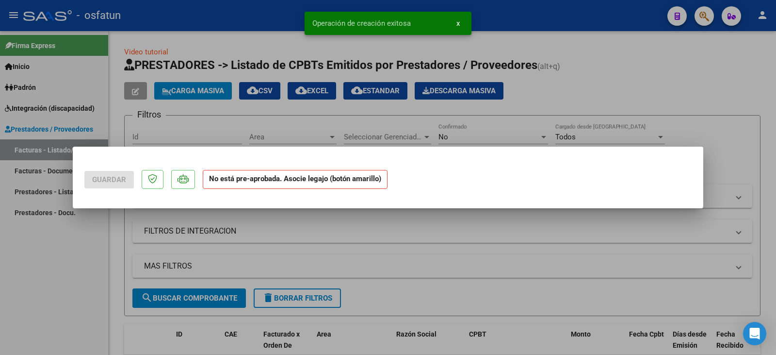
scroll to position [0, 0]
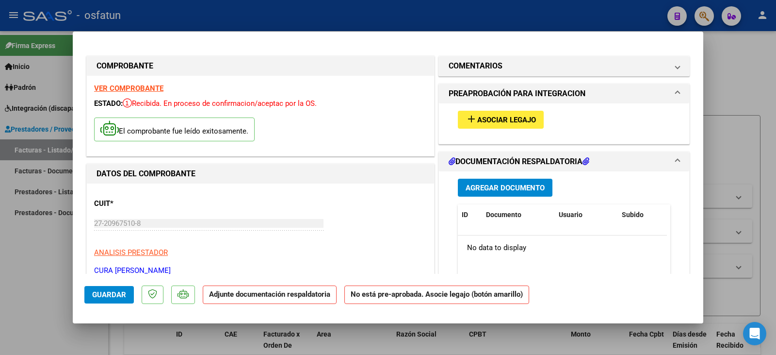
click at [486, 193] on button "Agregar Documento" at bounding box center [505, 188] width 95 height 18
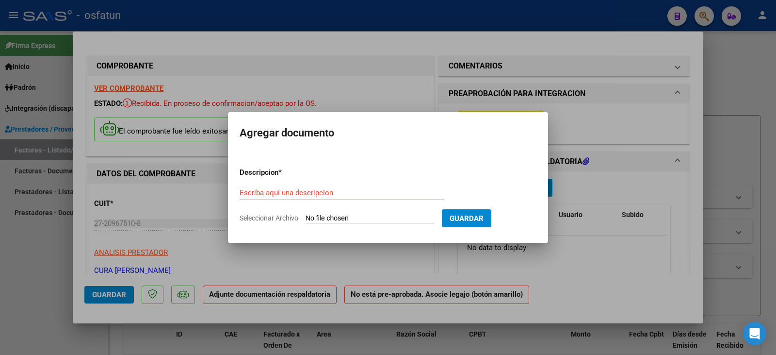
click at [598, 229] on div at bounding box center [388, 177] width 776 height 355
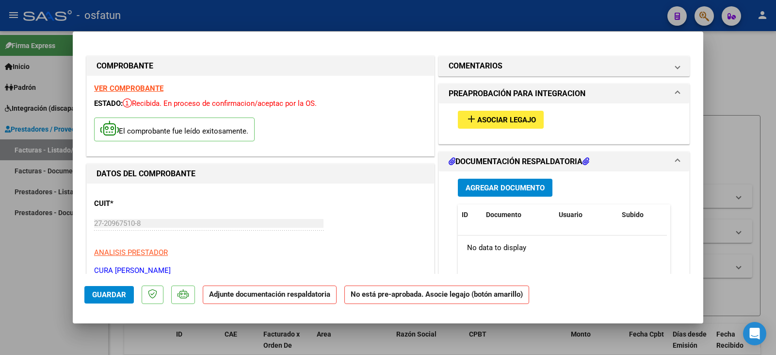
click at [508, 109] on div "add Asociar Legajo" at bounding box center [564, 119] width 227 height 33
click at [497, 117] on span "Asociar Legajo" at bounding box center [506, 119] width 59 height 9
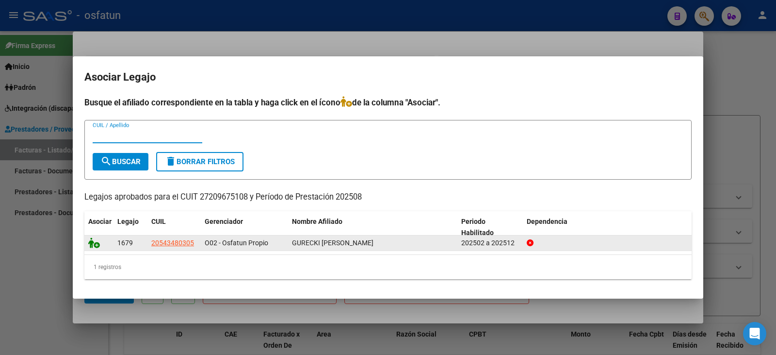
click at [99, 244] on icon at bounding box center [94, 242] width 12 height 11
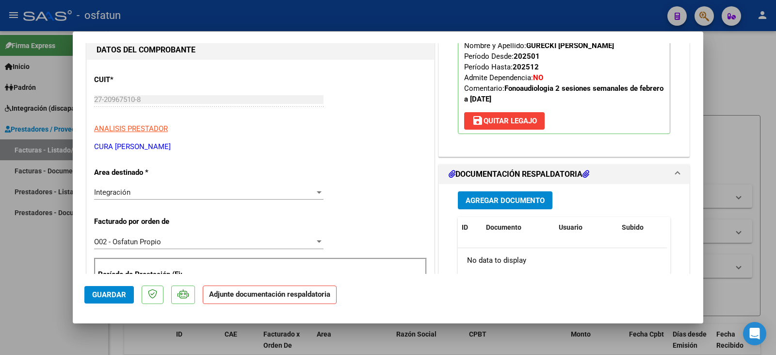
scroll to position [146, 0]
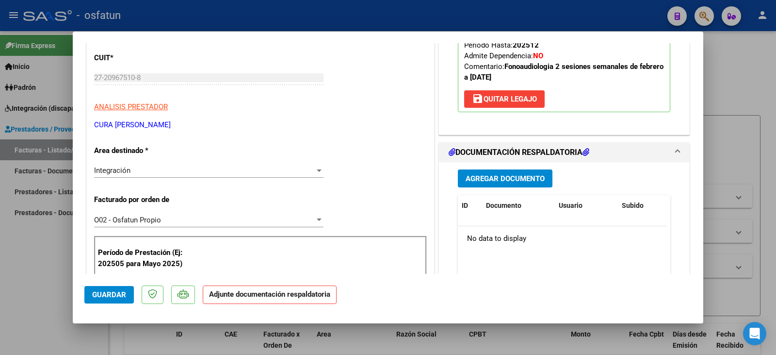
click at [516, 177] on span "Agregar Documento" at bounding box center [505, 178] width 79 height 9
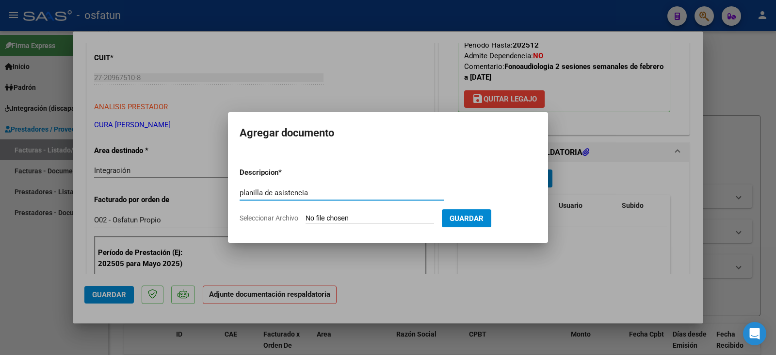
type input "planilla de asistencia"
click at [359, 217] on input "Seleccionar Archivo" at bounding box center [370, 218] width 129 height 9
type input "C:\fakepath\cura plan.pdf"
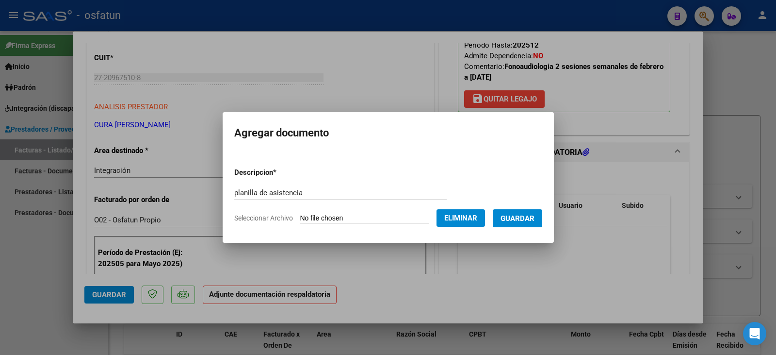
click at [535, 219] on span "Guardar" at bounding box center [518, 218] width 34 height 9
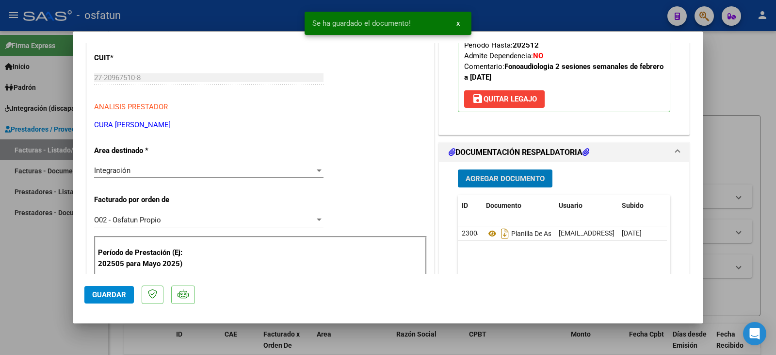
click at [508, 184] on button "Agregar Documento" at bounding box center [505, 178] width 95 height 18
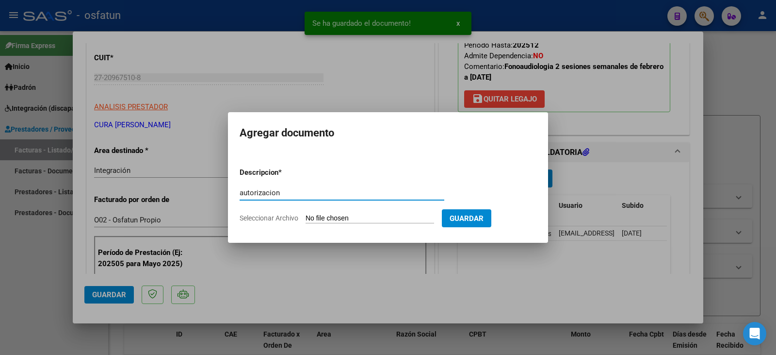
type input "autorizacion"
click at [375, 218] on input "Seleccionar Archivo" at bounding box center [370, 218] width 129 height 9
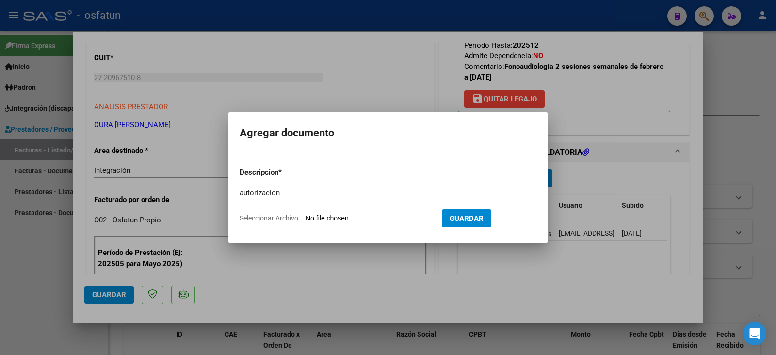
type input "C:\fakepath\Gurecki - Cura - fono.pdf"
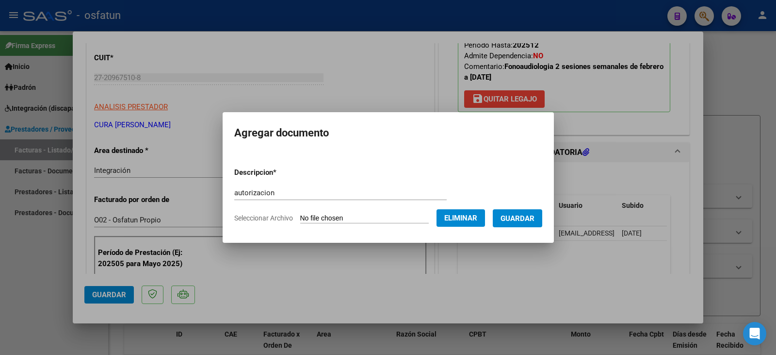
drag, startPoint x: 531, startPoint y: 219, endPoint x: 514, endPoint y: 217, distance: 17.5
click at [531, 218] on span "Guardar" at bounding box center [518, 218] width 34 height 9
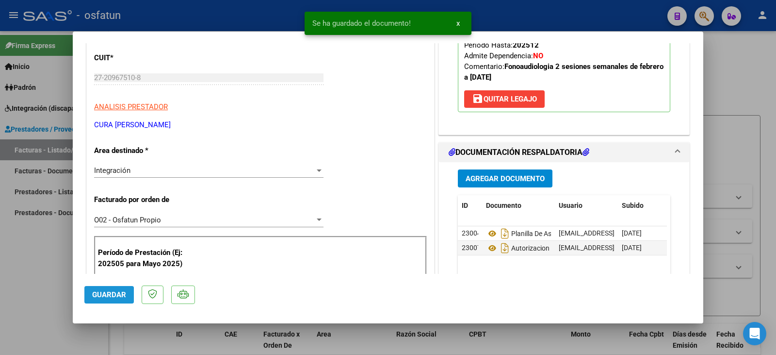
click at [85, 295] on button "Guardar" at bounding box center [108, 294] width 49 height 17
click at [53, 242] on div at bounding box center [388, 177] width 776 height 355
type input "$ 0,00"
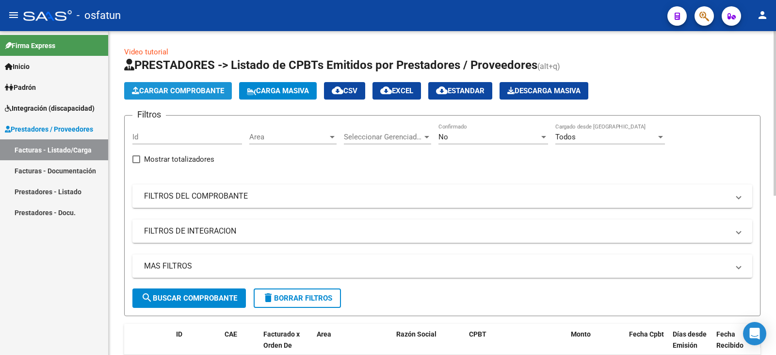
click at [178, 88] on span "Cargar Comprobante" at bounding box center [178, 90] width 92 height 9
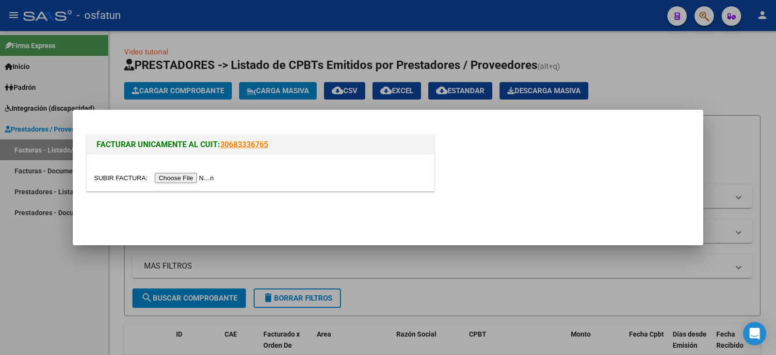
click at [192, 180] on input "file" at bounding box center [155, 178] width 123 height 10
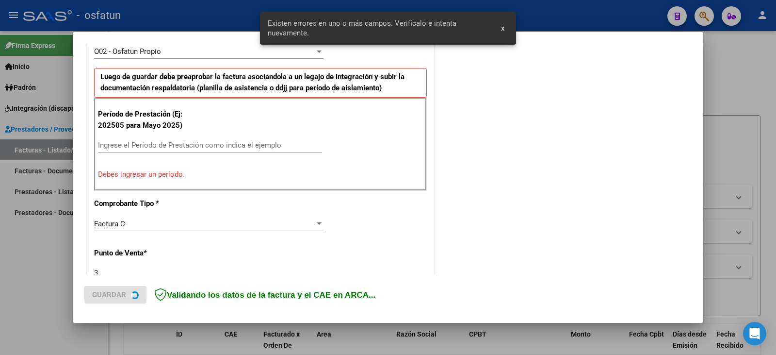
scroll to position [296, 0]
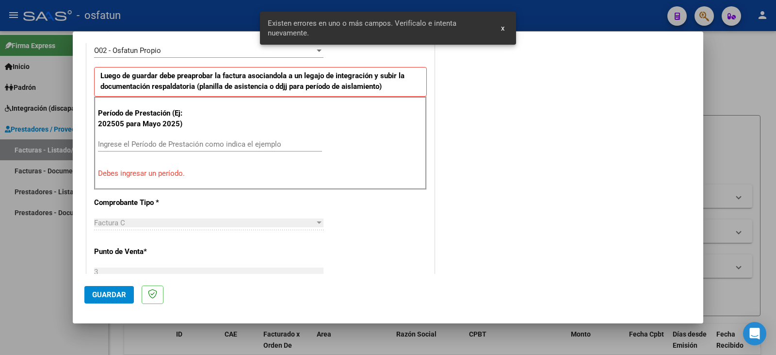
click at [137, 141] on input "Ingrese el Período de Prestación como indica el ejemplo" at bounding box center [210, 144] width 224 height 9
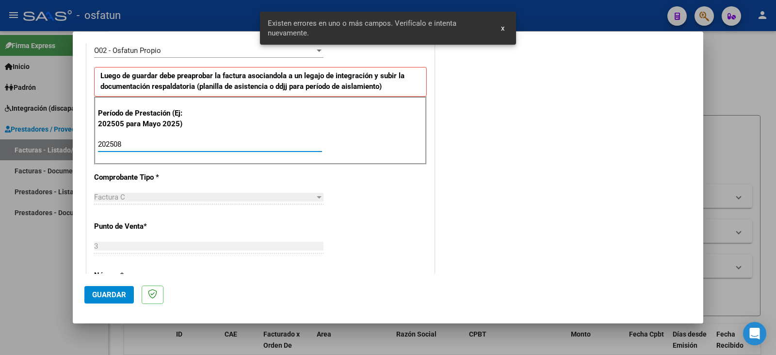
type input "202508"
click at [130, 291] on button "Guardar" at bounding box center [108, 294] width 49 height 17
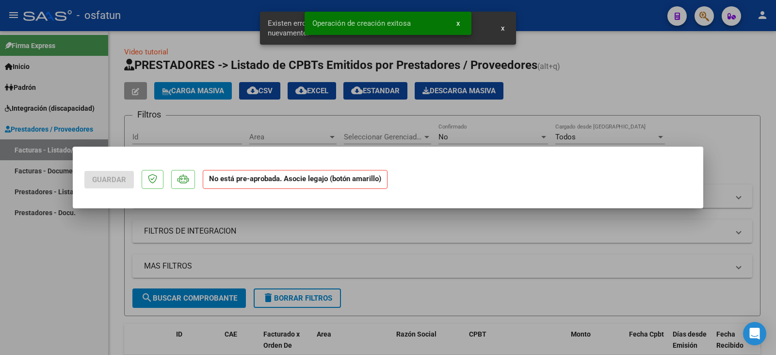
scroll to position [0, 0]
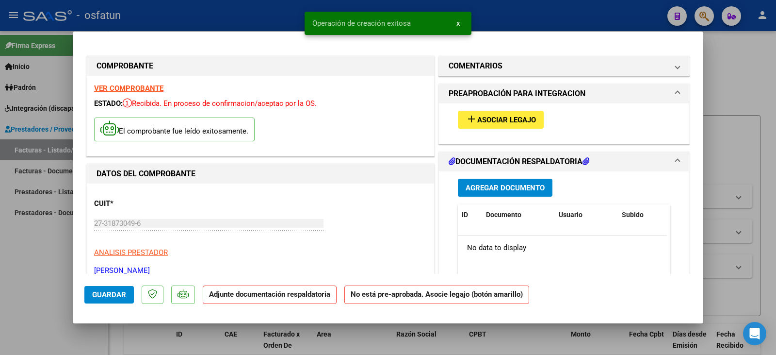
click at [484, 120] on span "Asociar Legajo" at bounding box center [506, 119] width 59 height 9
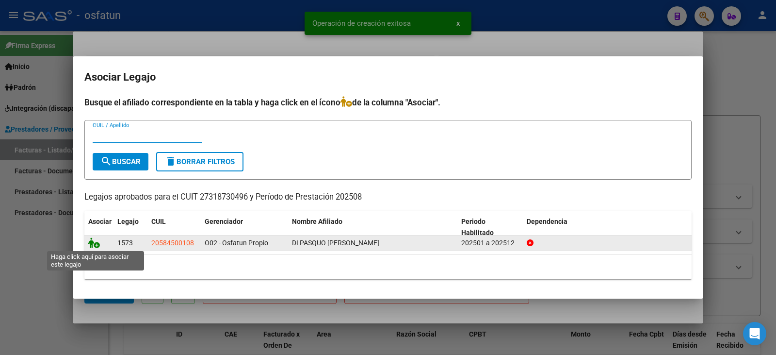
click at [91, 245] on icon at bounding box center [94, 242] width 12 height 11
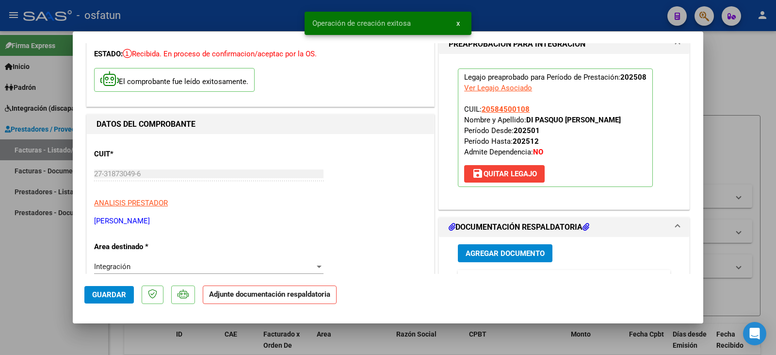
scroll to position [97, 0]
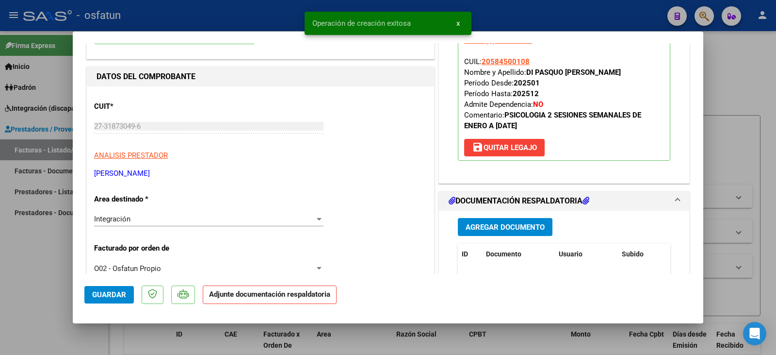
click at [514, 222] on button "Agregar Documento" at bounding box center [505, 227] width 95 height 18
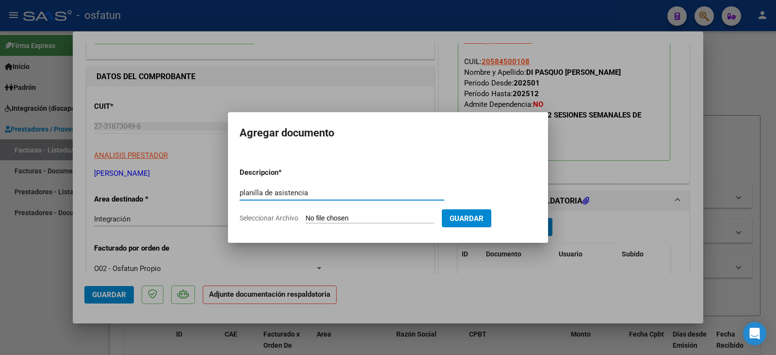
type input "planilla de asistencia"
click at [365, 223] on form "Descripcion * planilla de asistencia Escriba aquí una descripcion Seleccionar A…" at bounding box center [388, 195] width 297 height 71
click at [371, 218] on input "Seleccionar Archivo" at bounding box center [370, 218] width 129 height 9
type input "C:\fakepath\sarmoria nplan.pdf"
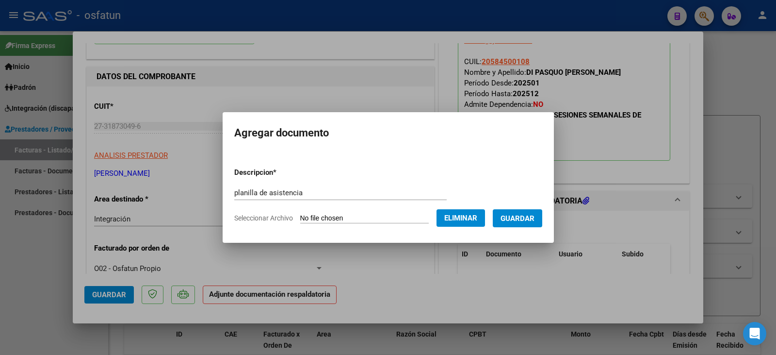
click at [529, 221] on span "Guardar" at bounding box center [518, 218] width 34 height 9
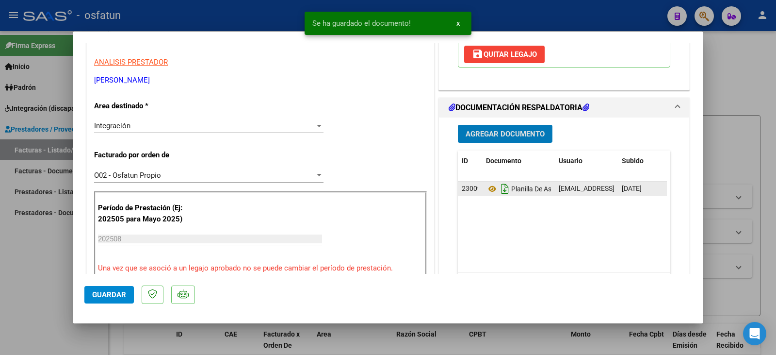
scroll to position [194, 0]
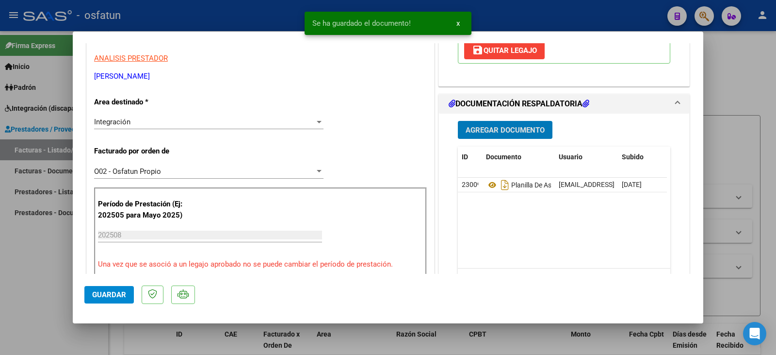
click at [486, 127] on span "Agregar Documento" at bounding box center [505, 130] width 79 height 9
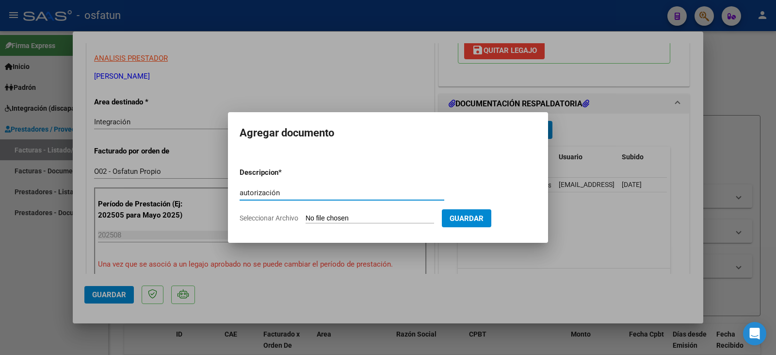
type input "autorización"
click at [388, 214] on input "Seleccionar Archivo" at bounding box center [370, 218] width 129 height 9
type input "C:\fakepath\Di Pasquo - Sarmoria - psico.pdf"
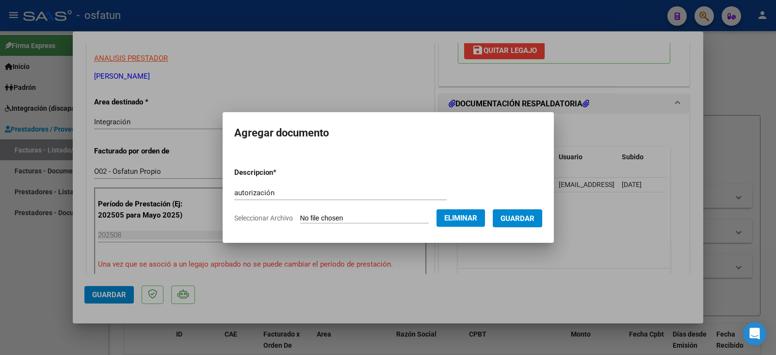
click at [535, 215] on span "Guardar" at bounding box center [518, 218] width 34 height 9
drag, startPoint x: 108, startPoint y: 291, endPoint x: 96, endPoint y: 291, distance: 12.1
click at [105, 291] on div "COMPROBANTE VER COMPROBANTE ESTADO: Recibida. En proceso de confirmacion/acepta…" at bounding box center [388, 177] width 776 height 355
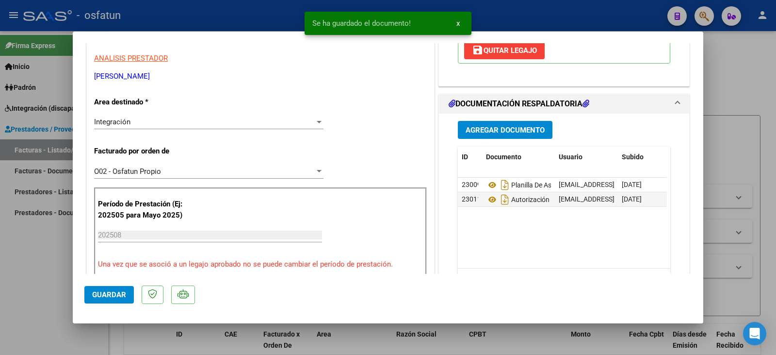
click at [45, 270] on div at bounding box center [388, 177] width 776 height 355
type input "$ 0,00"
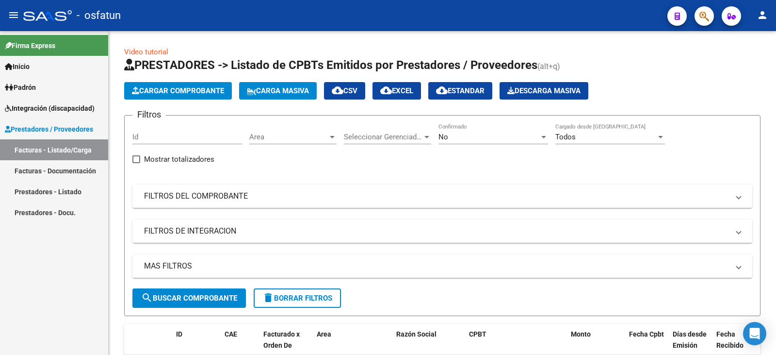
scroll to position [313, 0]
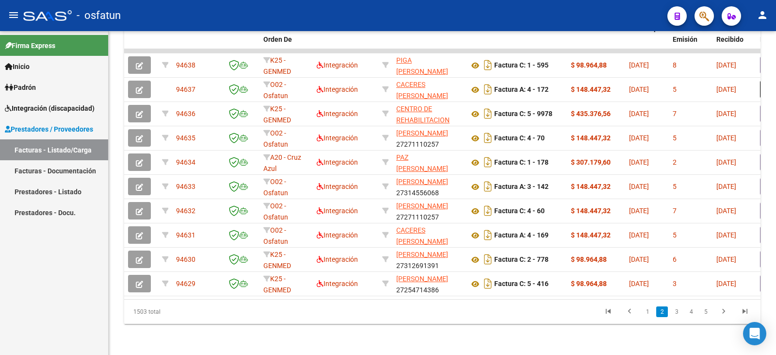
click at [646, 314] on link "1" at bounding box center [648, 311] width 12 height 11
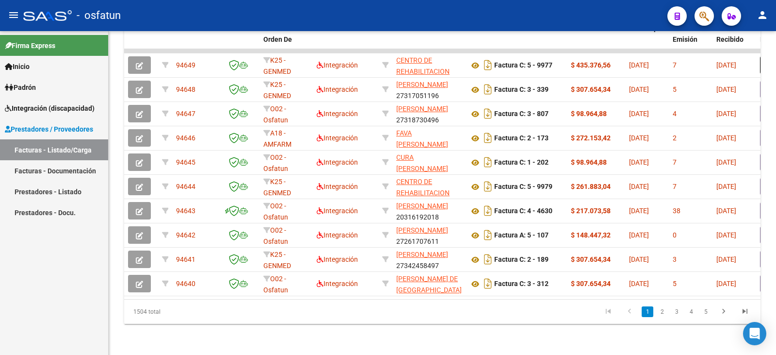
click at [646, 314] on link "1" at bounding box center [648, 311] width 12 height 11
